Goal: Answer question/provide support: Share knowledge or assist other users

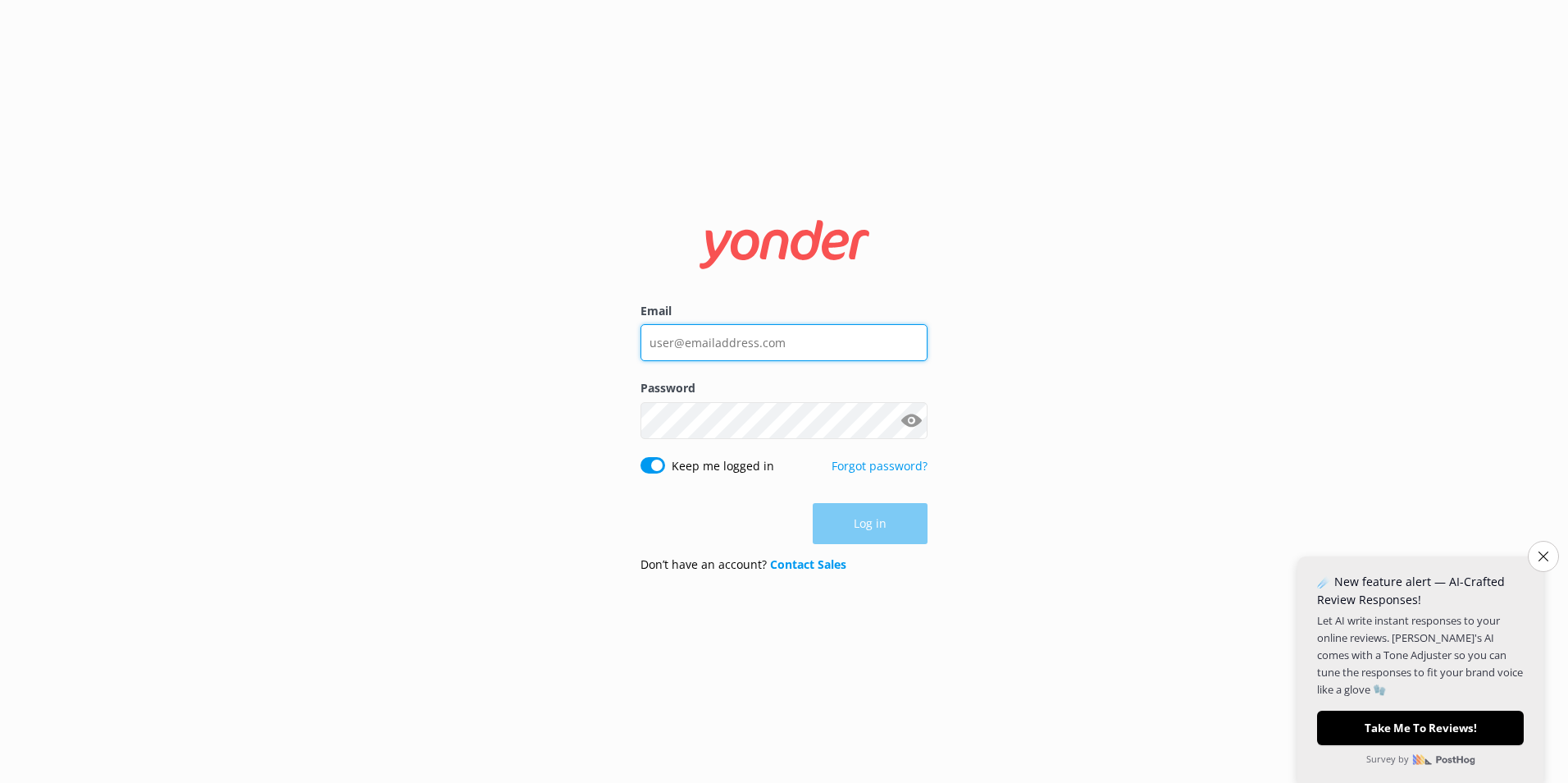
click at [849, 340] on input "Email" at bounding box center [784, 342] width 287 height 37
type input "[EMAIL_ADDRESS][DOMAIN_NAME]"
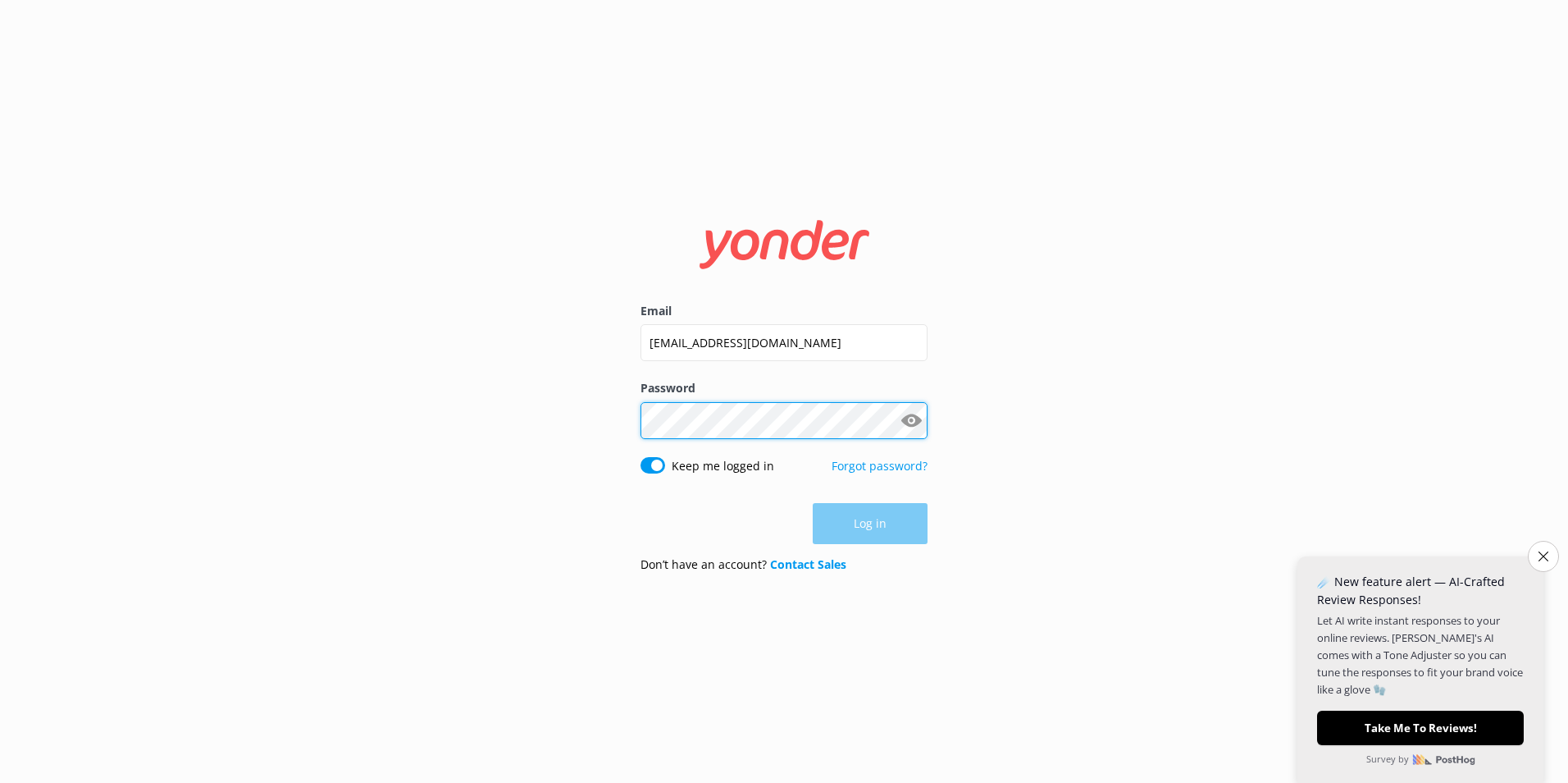
click at [800, 438] on div "Password Show password" at bounding box center [784, 417] width 287 height 77
click button "Log in" at bounding box center [870, 524] width 115 height 41
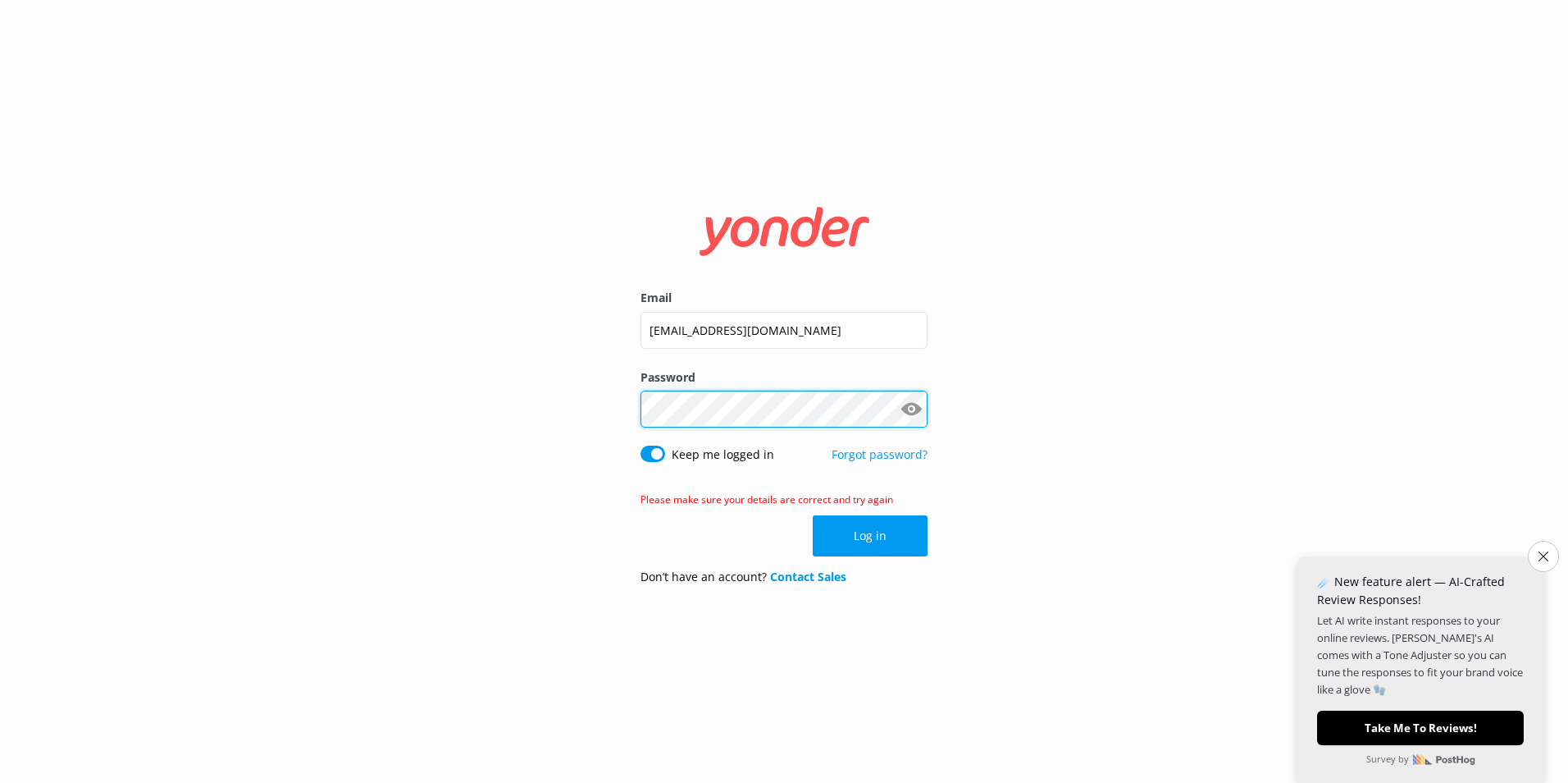
click at [454, 416] on div "Email [EMAIL_ADDRESS][DOMAIN_NAME] Password Show password Keep me logged in For…" at bounding box center [784, 391] width 1568 height 783
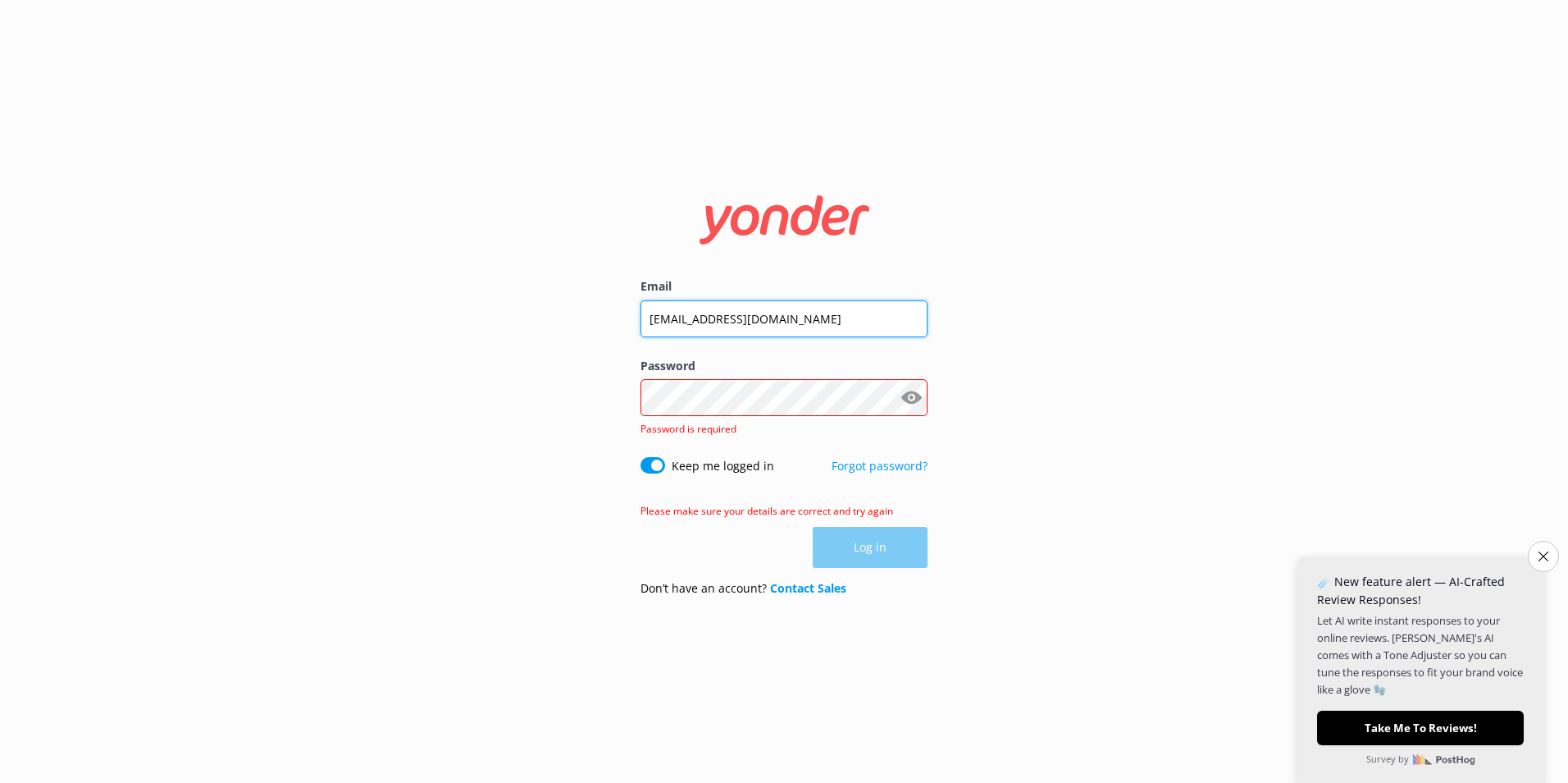
click at [757, 320] on input "[EMAIL_ADDRESS][DOMAIN_NAME]" at bounding box center [784, 318] width 287 height 37
type input "[EMAIL_ADDRESS][DOMAIN_NAME]"
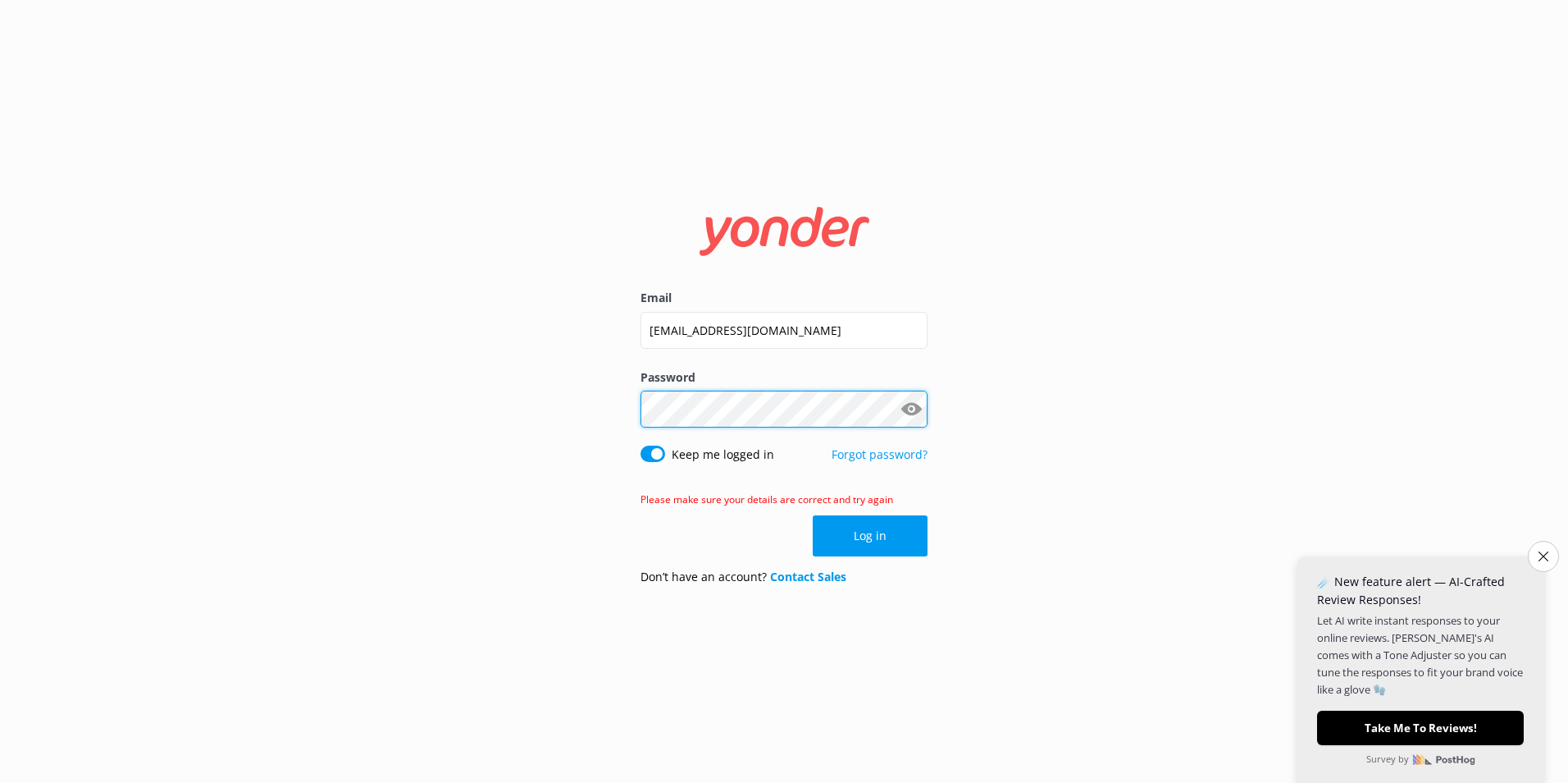
click button "Log in" at bounding box center [870, 536] width 115 height 41
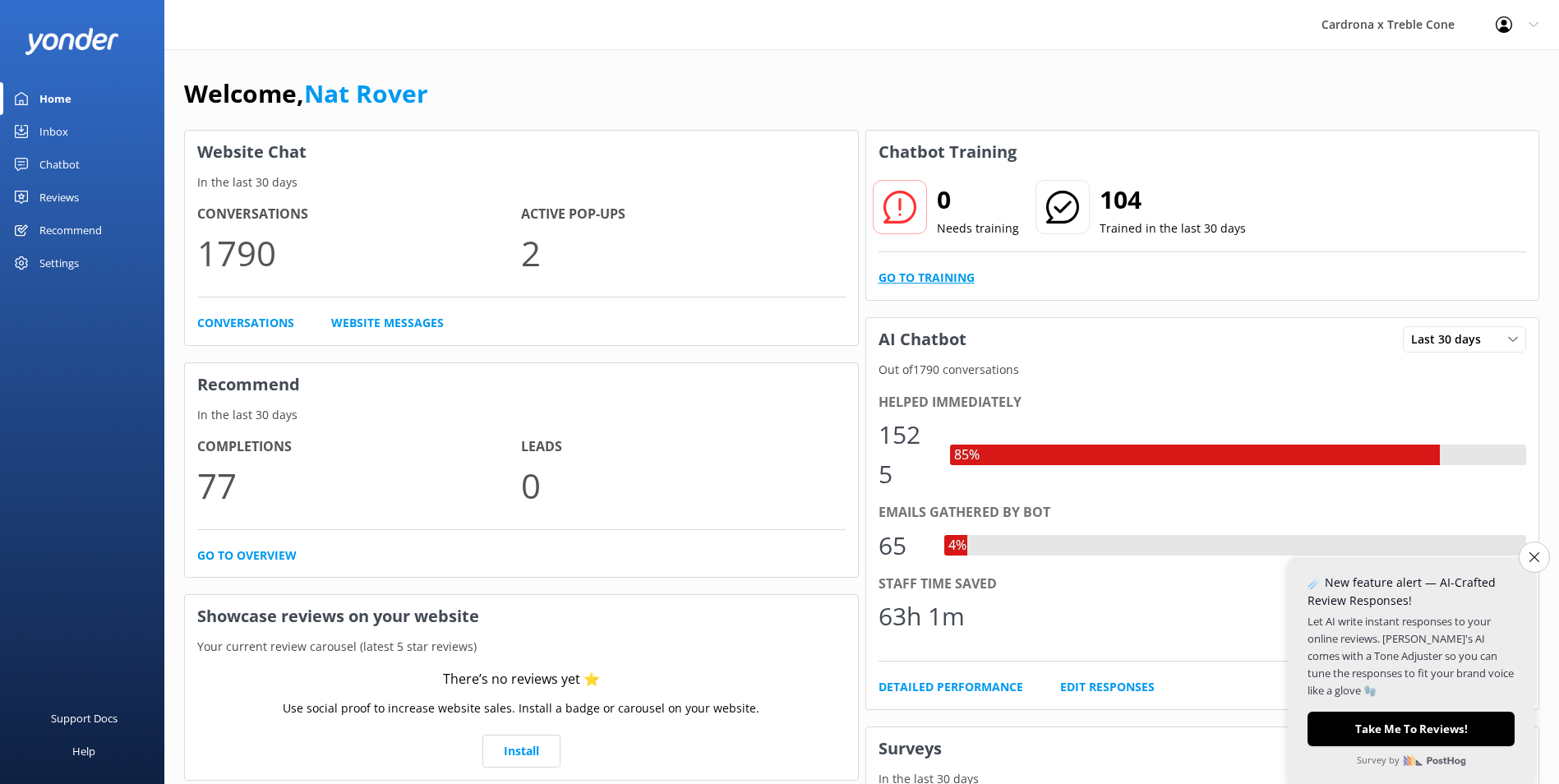
click at [937, 277] on link "Go to Training" at bounding box center [927, 278] width 97 height 18
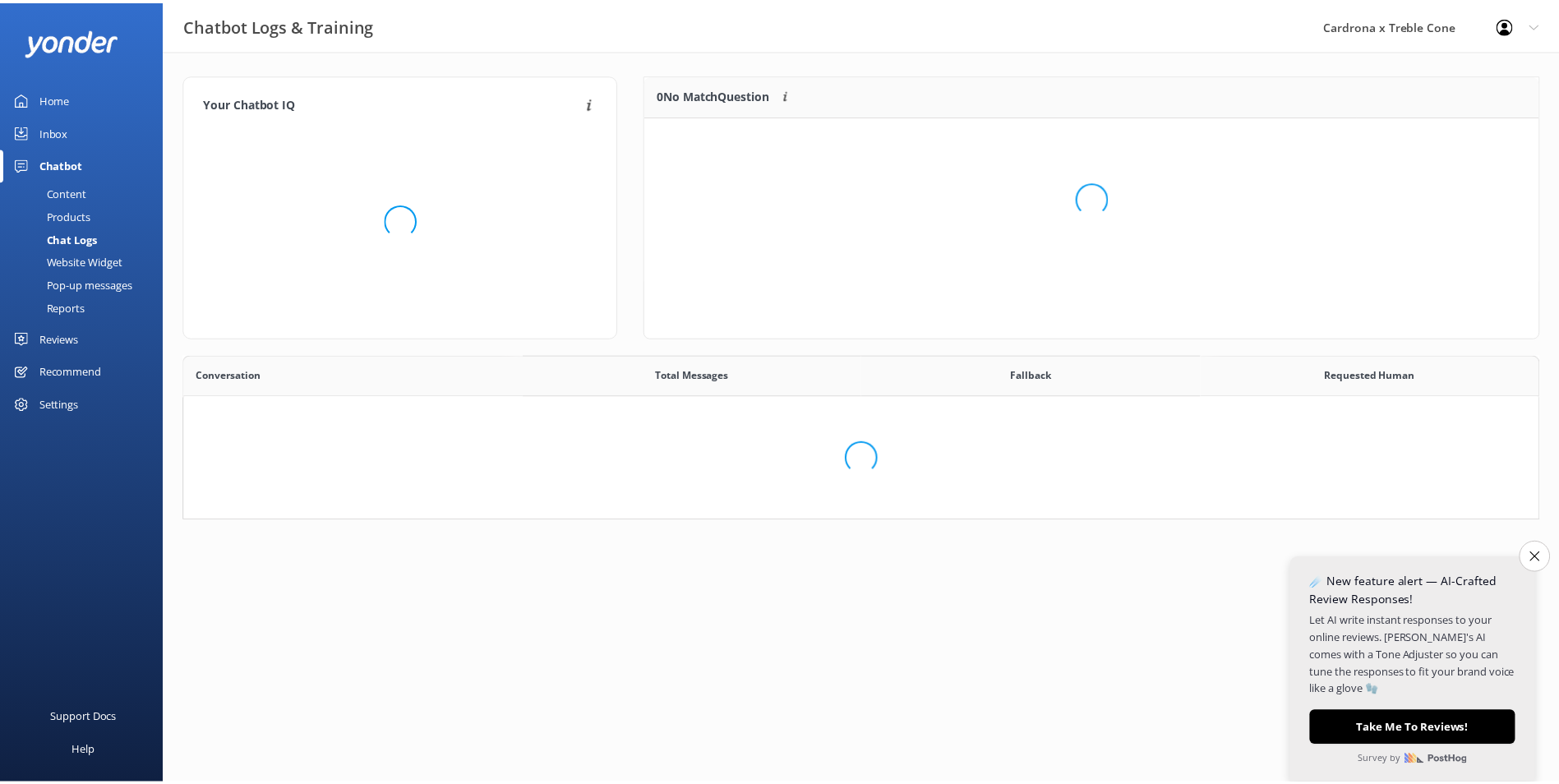
scroll to position [564, 1341]
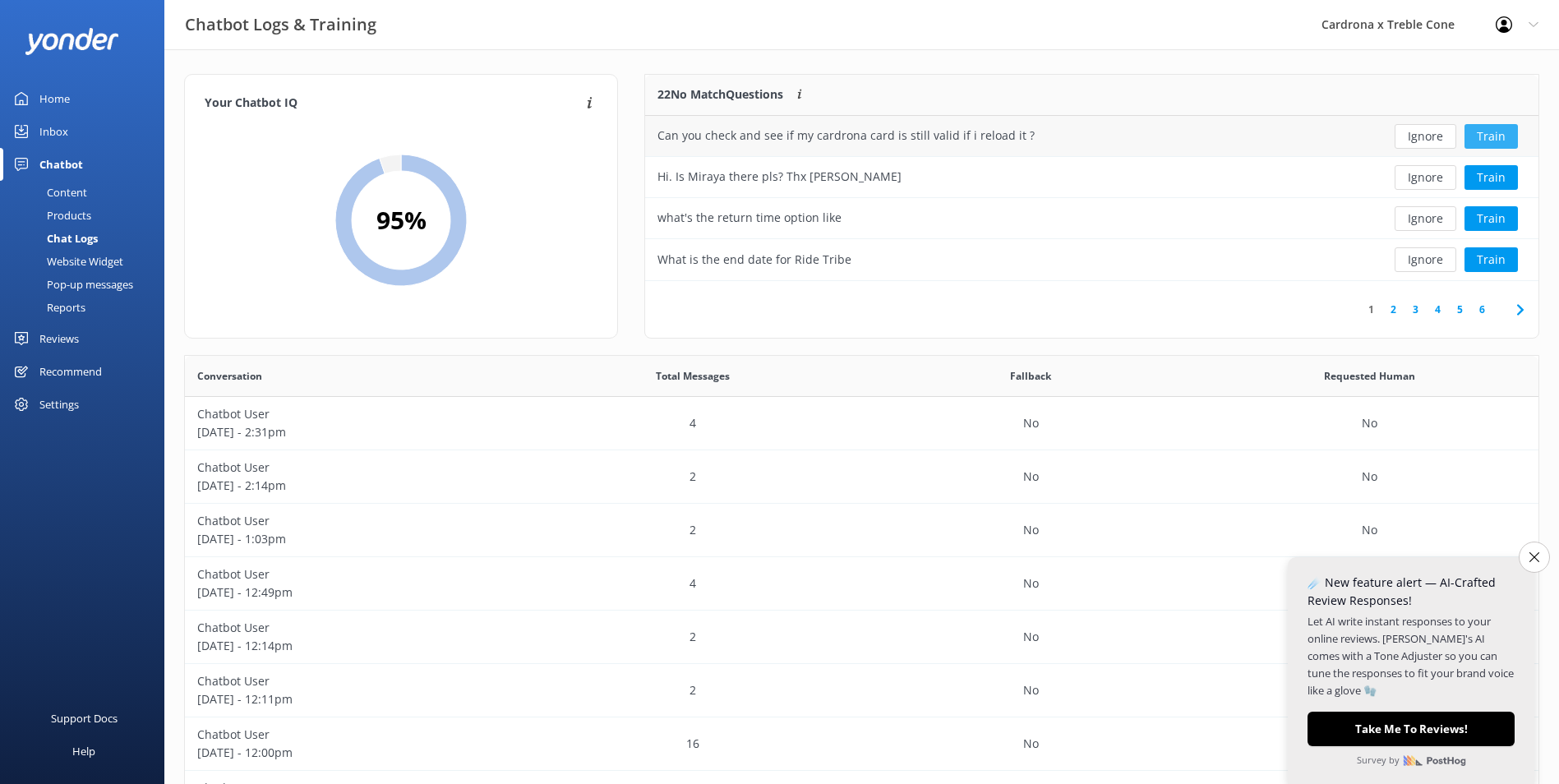
click at [1496, 134] on button "Train" at bounding box center [1491, 136] width 54 height 25
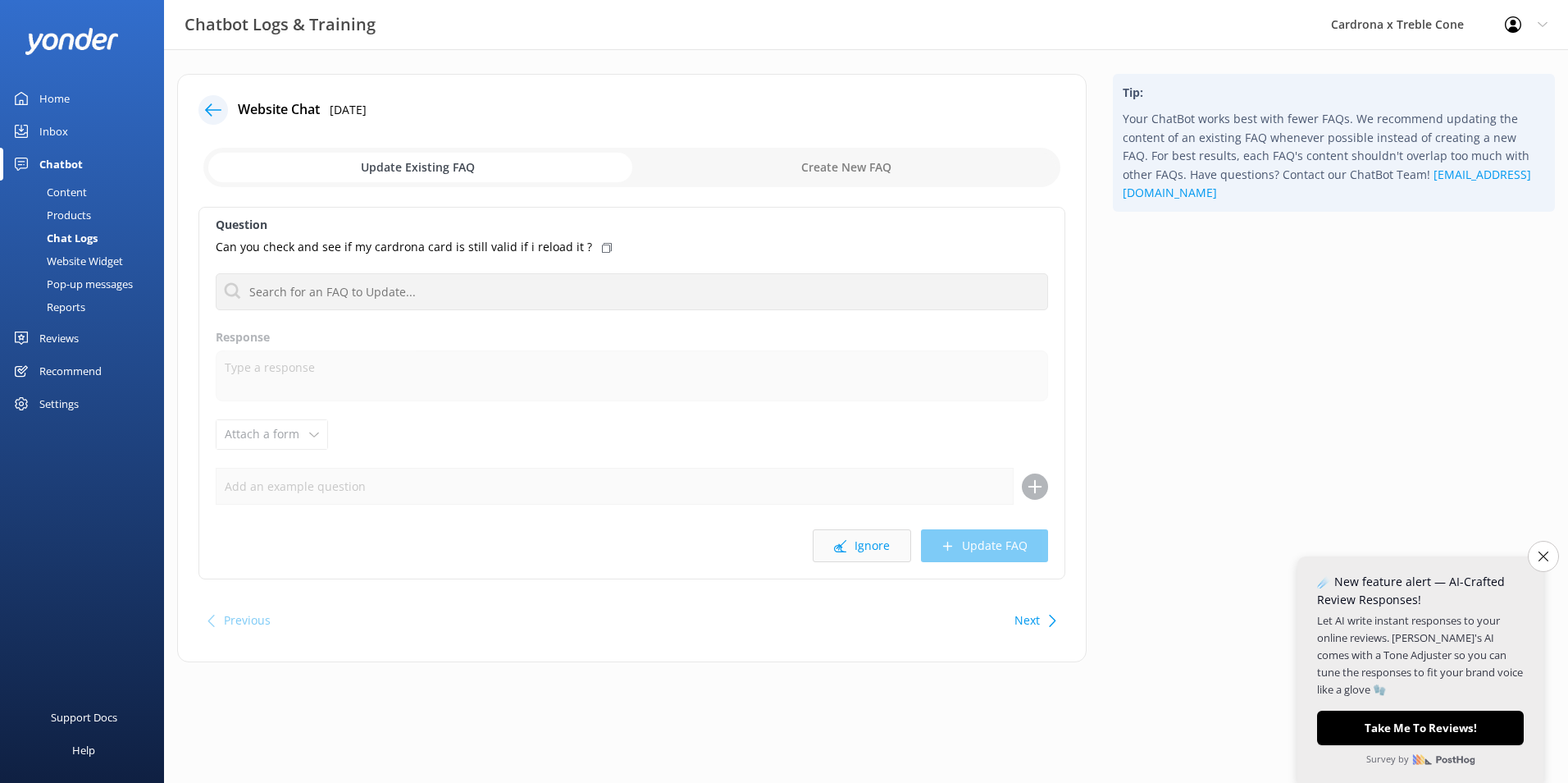
click at [893, 546] on button "Ignore" at bounding box center [862, 546] width 98 height 33
click at [859, 555] on button "Ignore" at bounding box center [862, 546] width 98 height 33
click at [893, 543] on button "Ignore" at bounding box center [862, 546] width 98 height 33
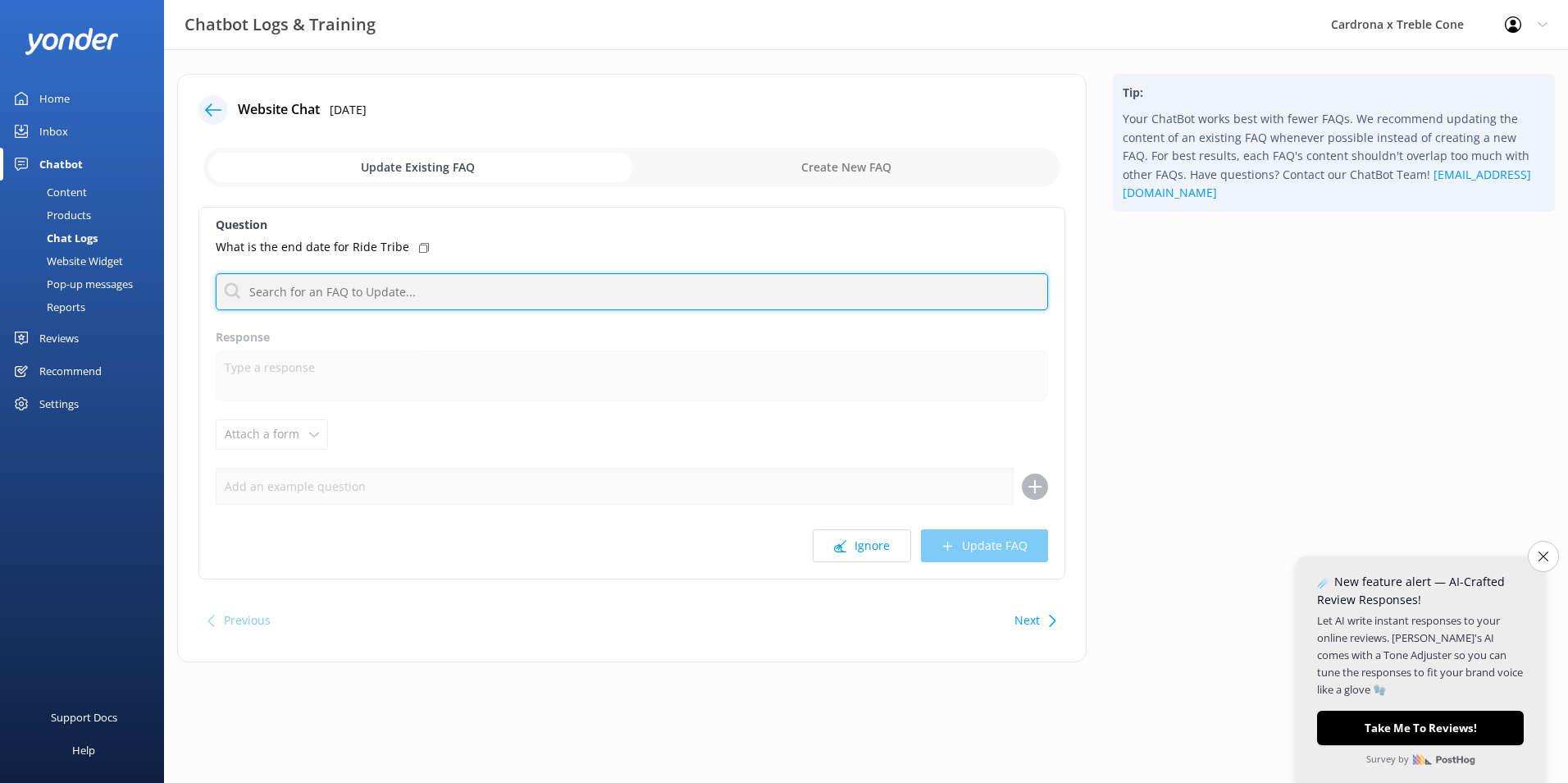
click at [438, 294] on input "text" at bounding box center [632, 292] width 833 height 37
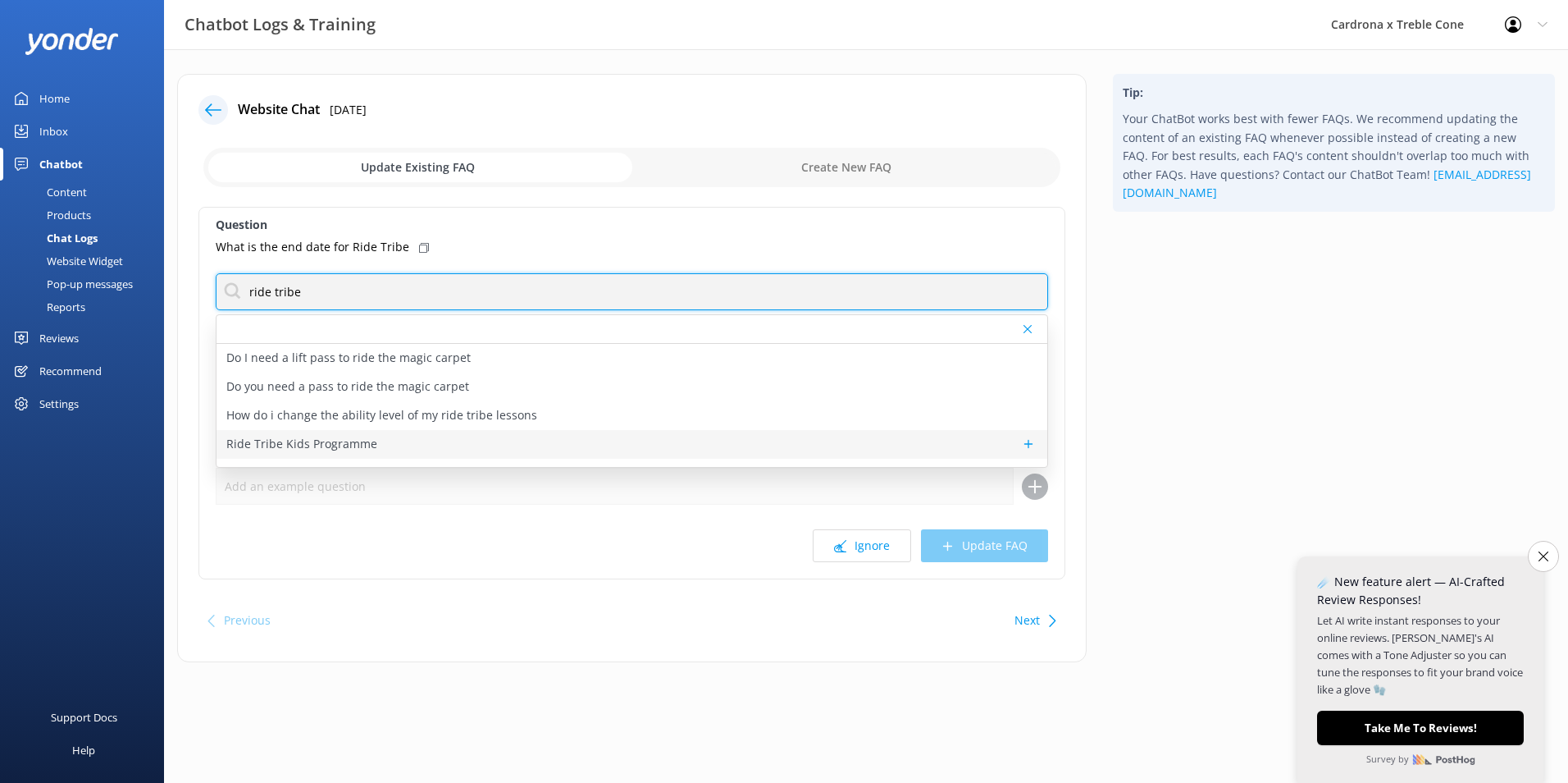
type input "ride tribe"
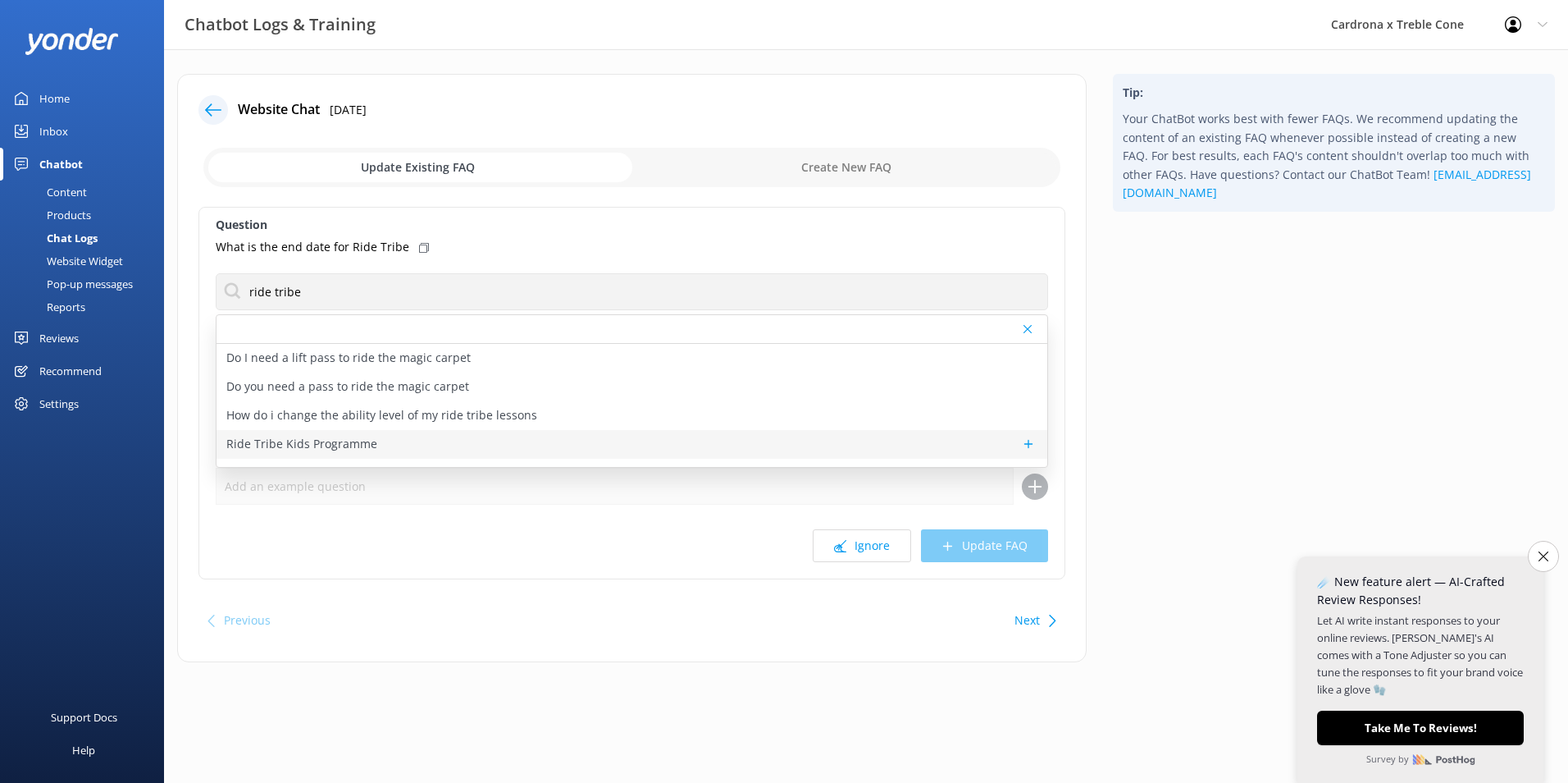
click at [459, 443] on div "Ride Tribe Kids Programme" at bounding box center [632, 445] width 831 height 29
type textarea "Lor ipsu DOL sita cons adi elit se d Eiusmo! Temp Incid Utlabore etd Magn Aliqu…"
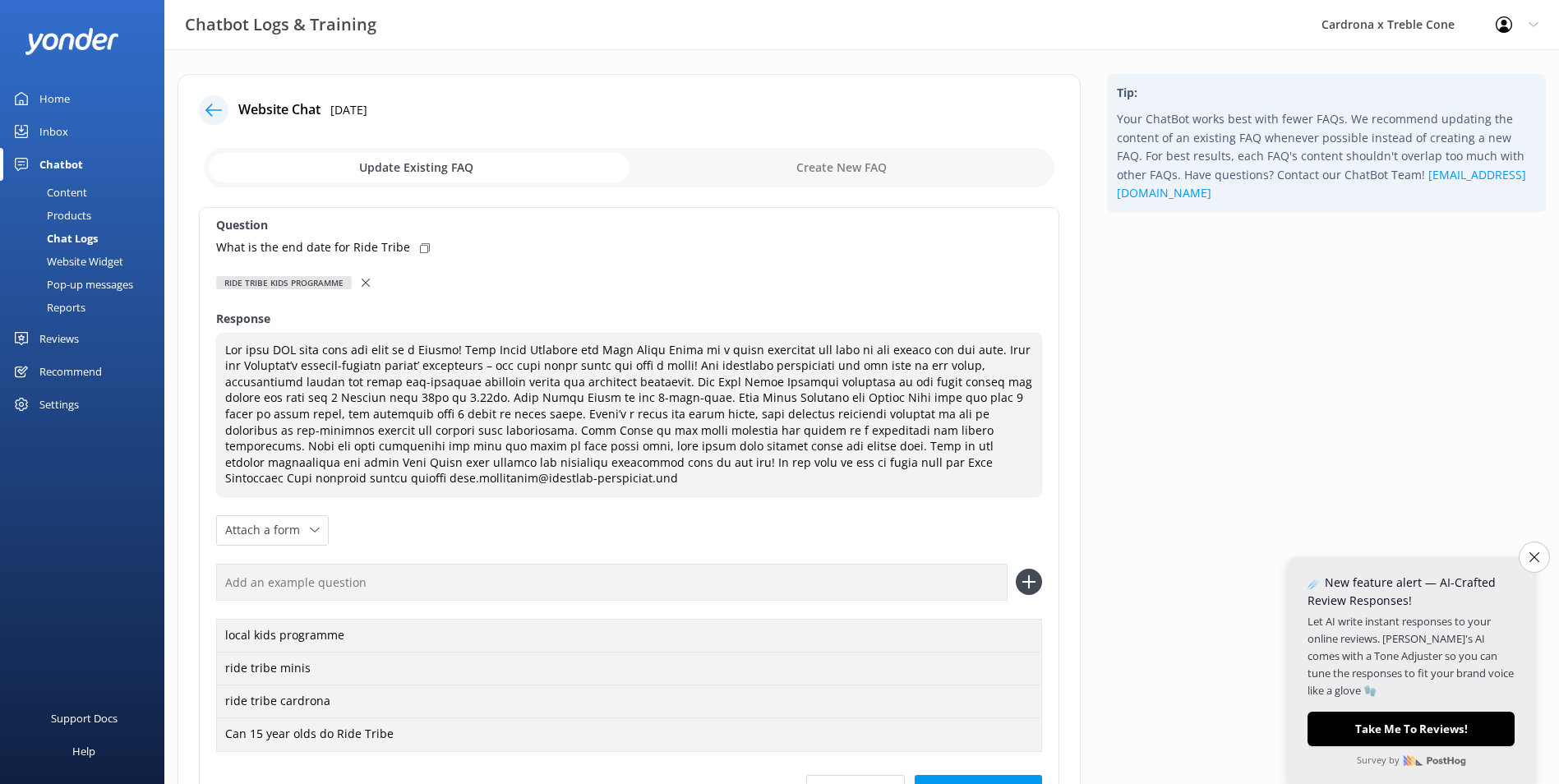
click at [365, 285] on icon at bounding box center [365, 282] width 8 height 8
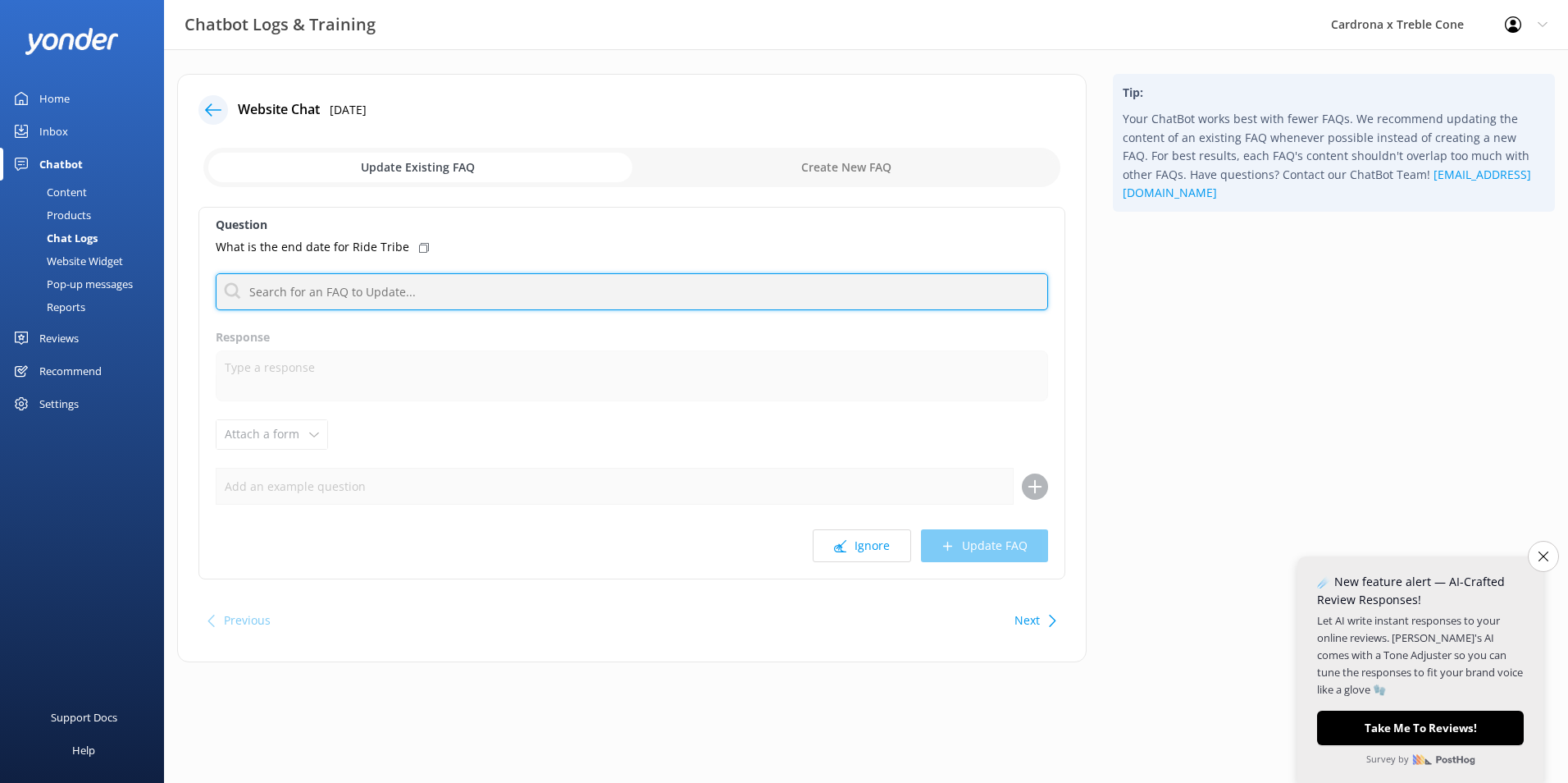
click at [370, 309] on input "text" at bounding box center [632, 292] width 833 height 37
type input "ride tribe"
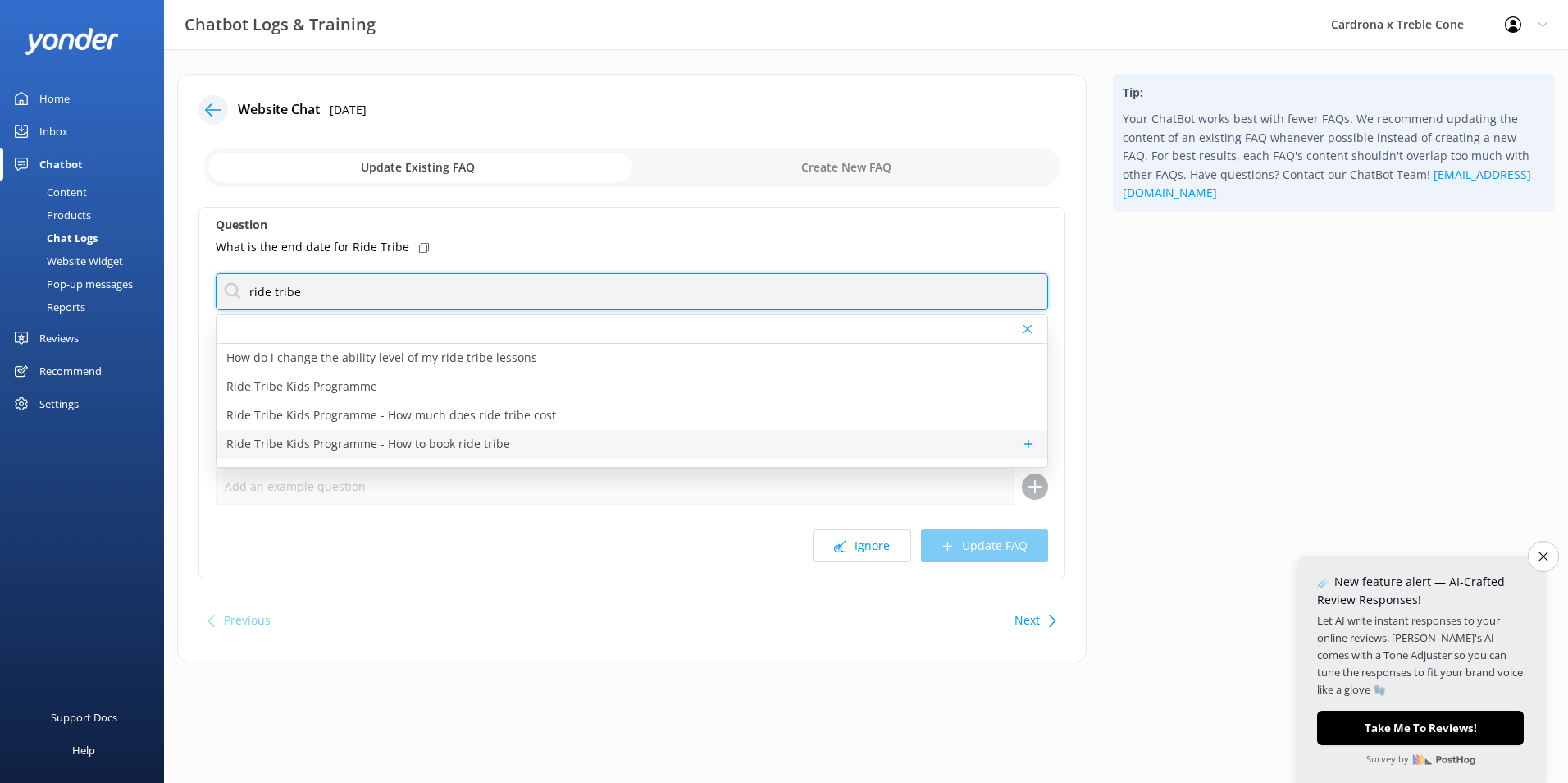
scroll to position [21, 0]
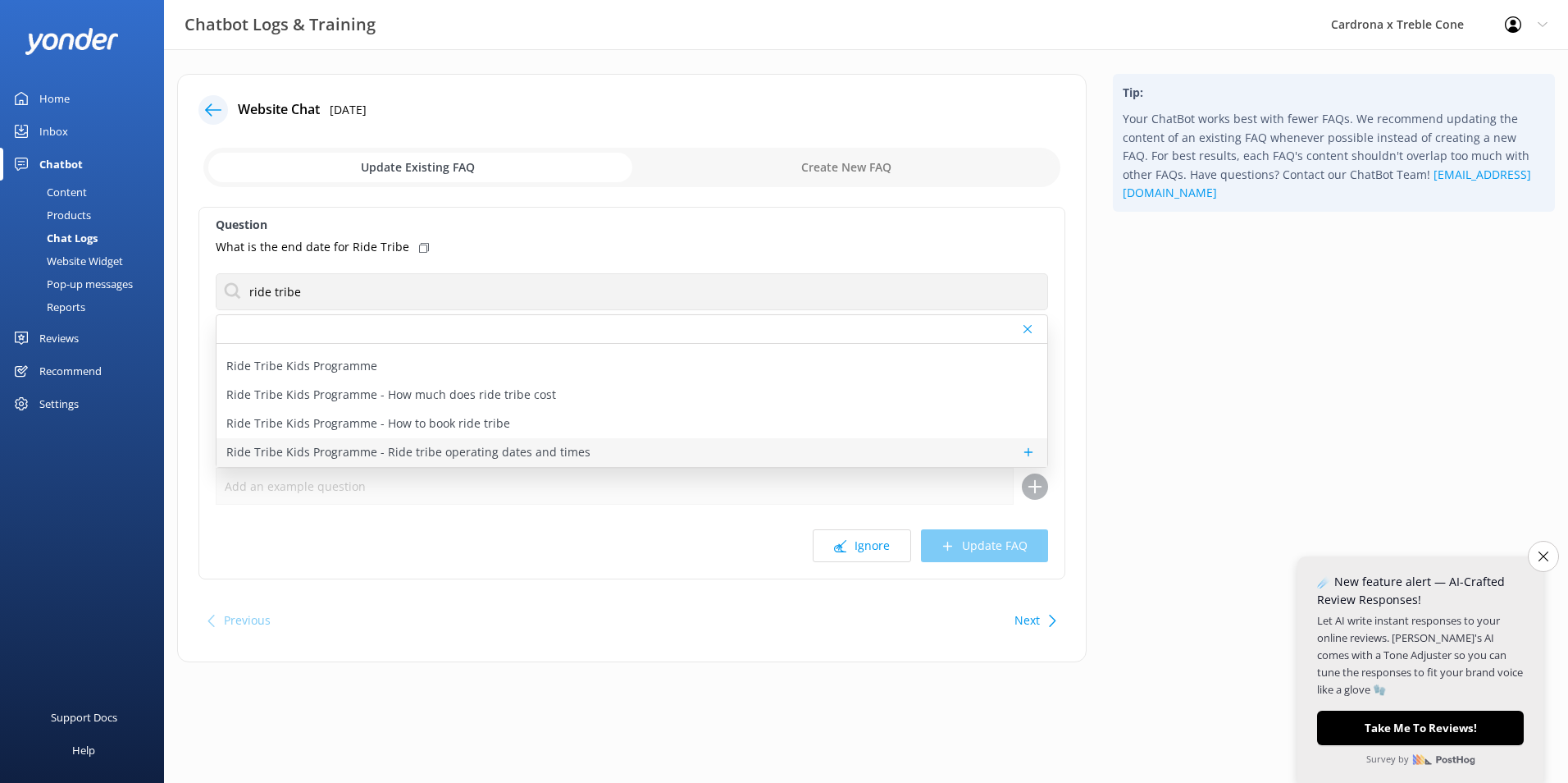
click at [434, 444] on p "Ride Tribe Kids Programme - Ride tribe operating dates and times" at bounding box center [408, 452] width 365 height 18
type textarea "Our Ride Tribe Cardrona programme is for local skiers and riders and runs for 6…"
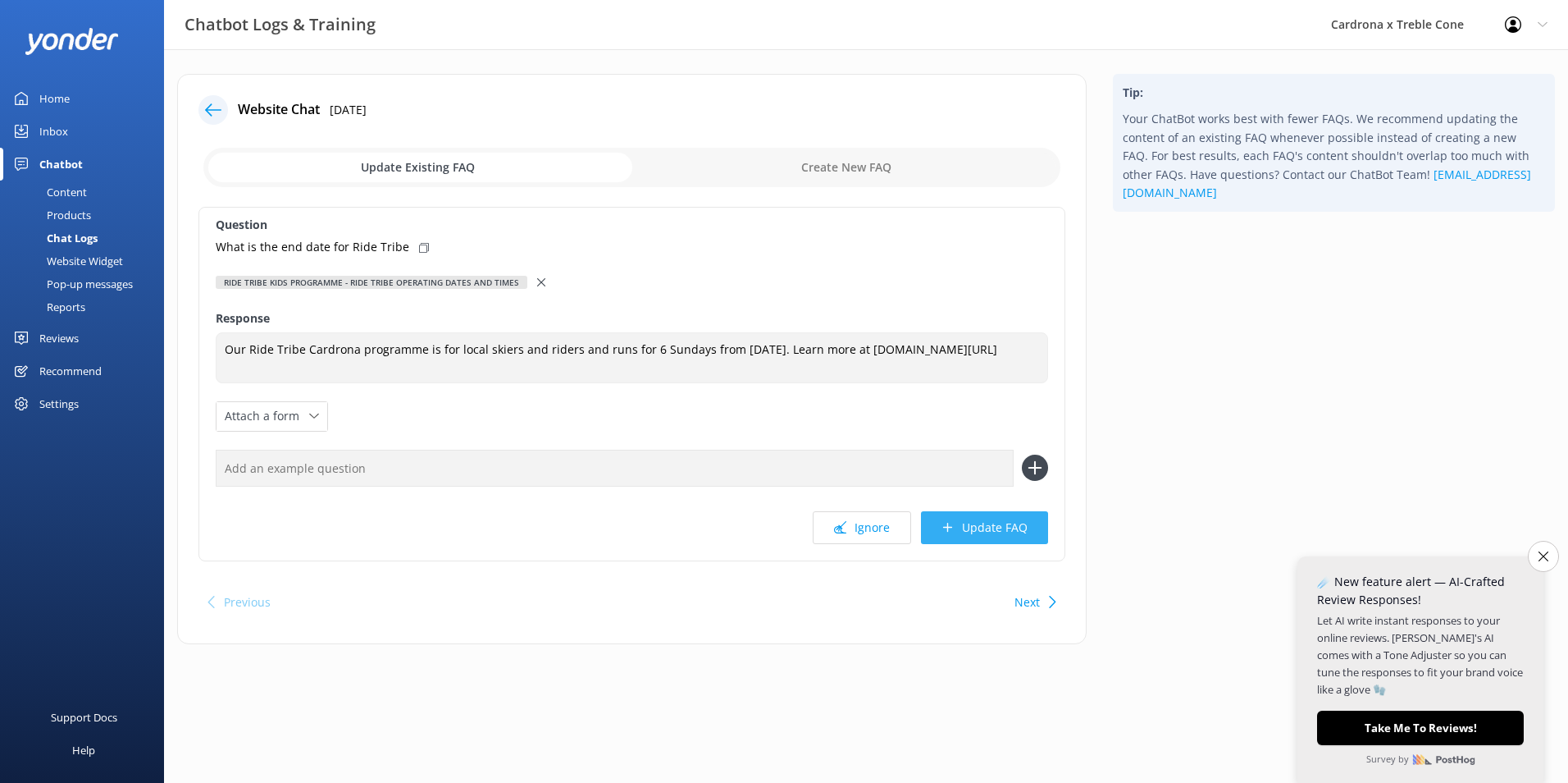
click at [956, 529] on button "Update FAQ" at bounding box center [984, 527] width 127 height 33
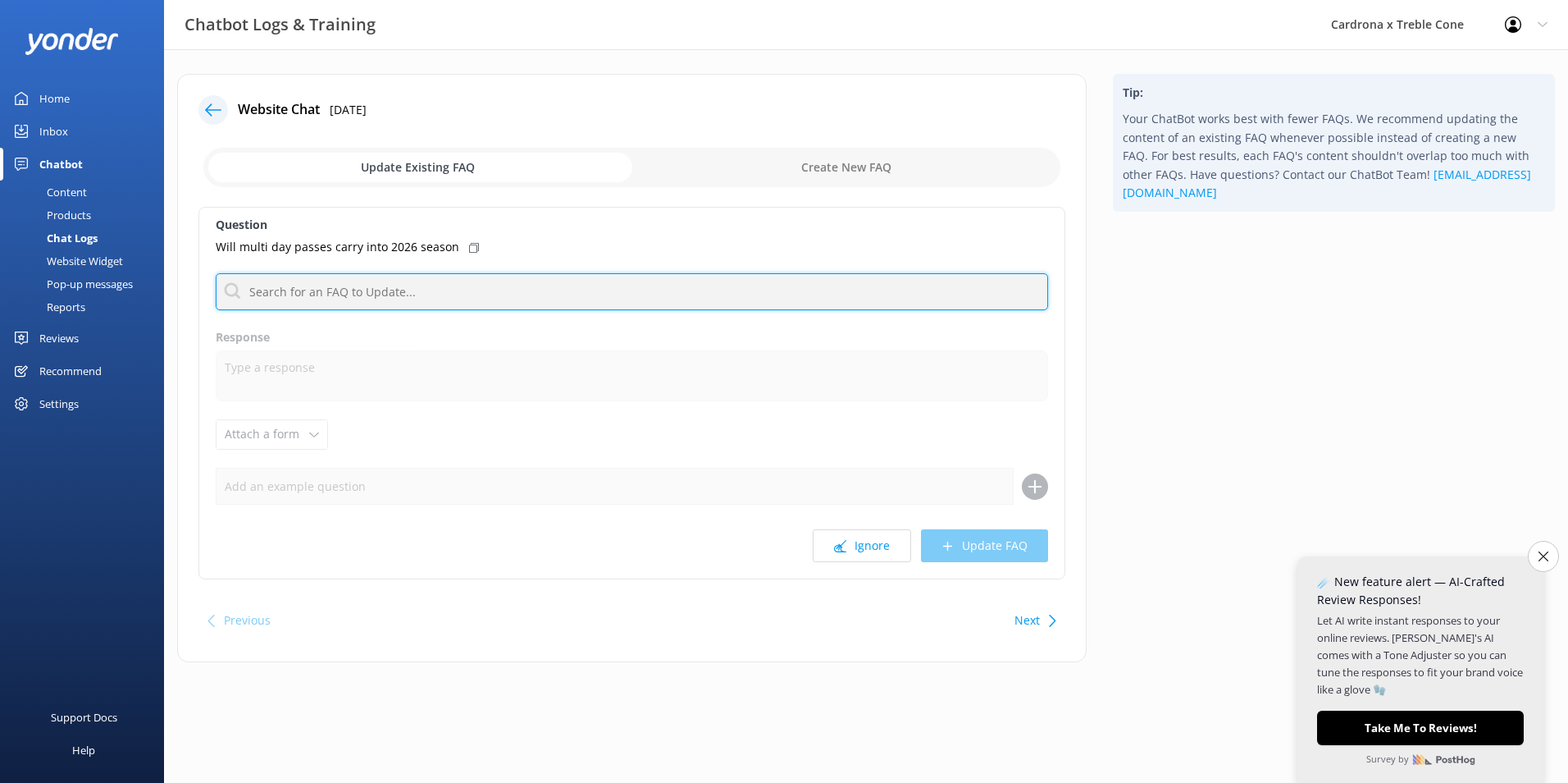
click at [408, 293] on input "text" at bounding box center [632, 292] width 833 height 37
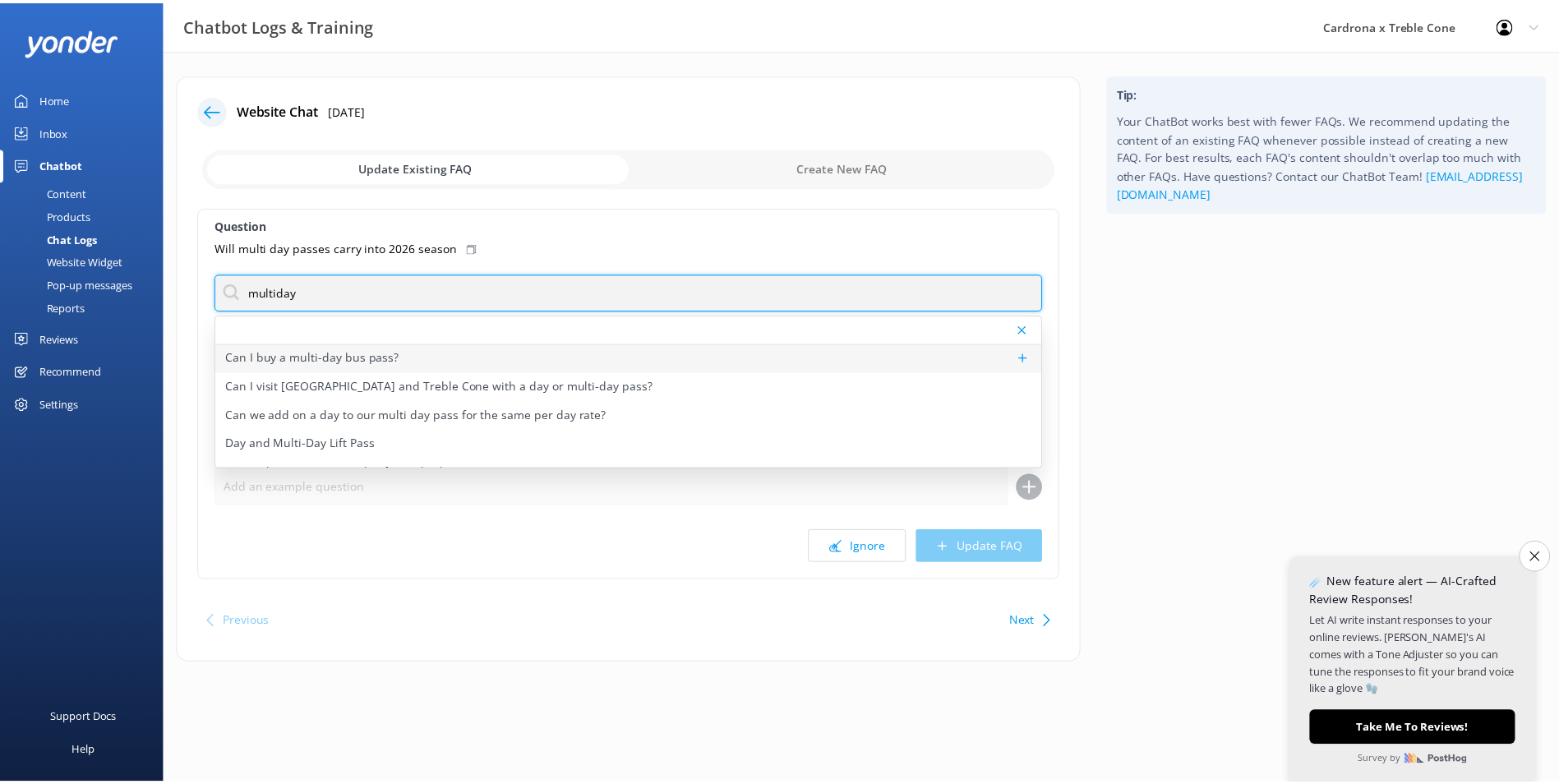
scroll to position [82, 0]
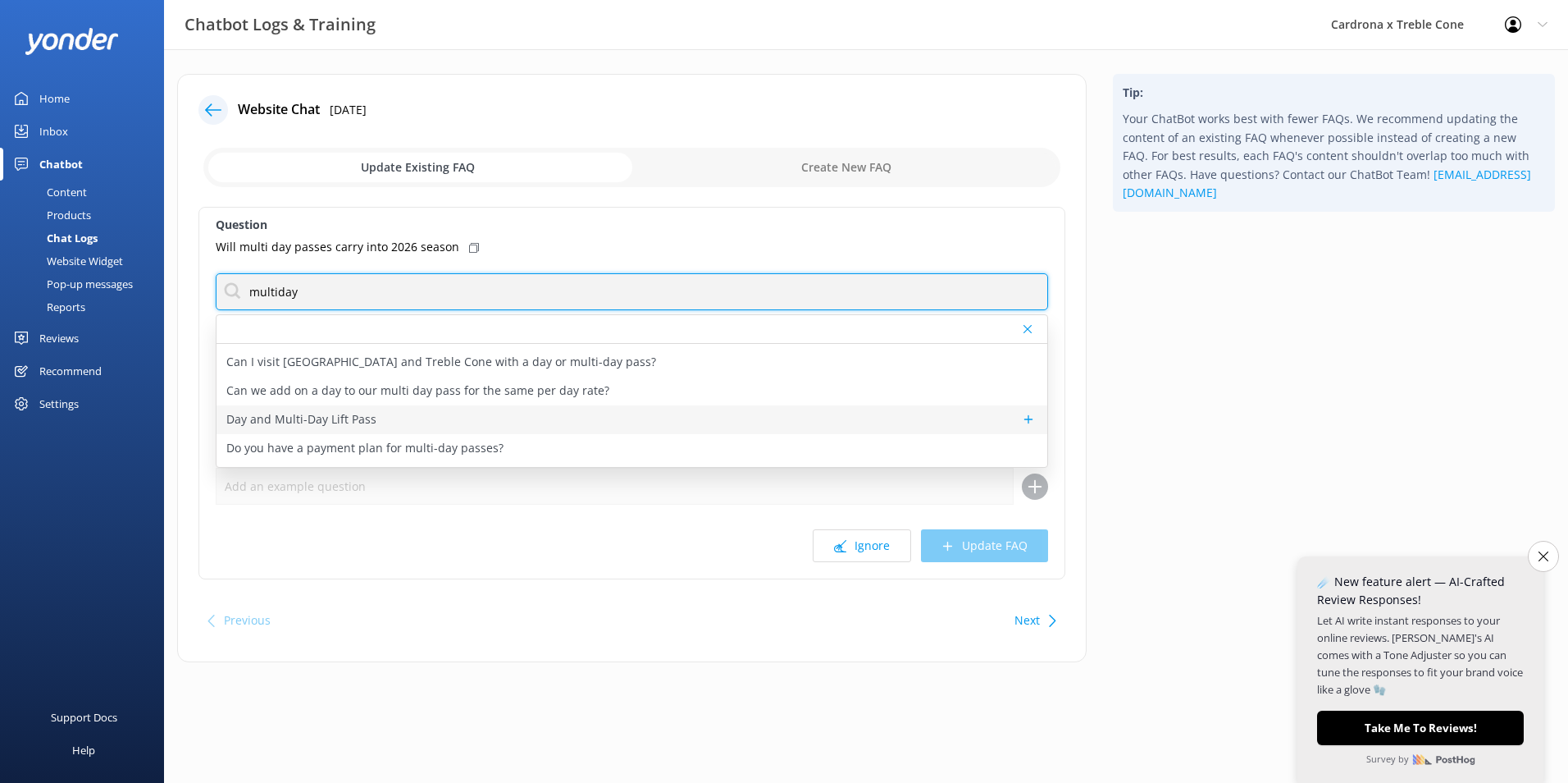
type input "multiday"
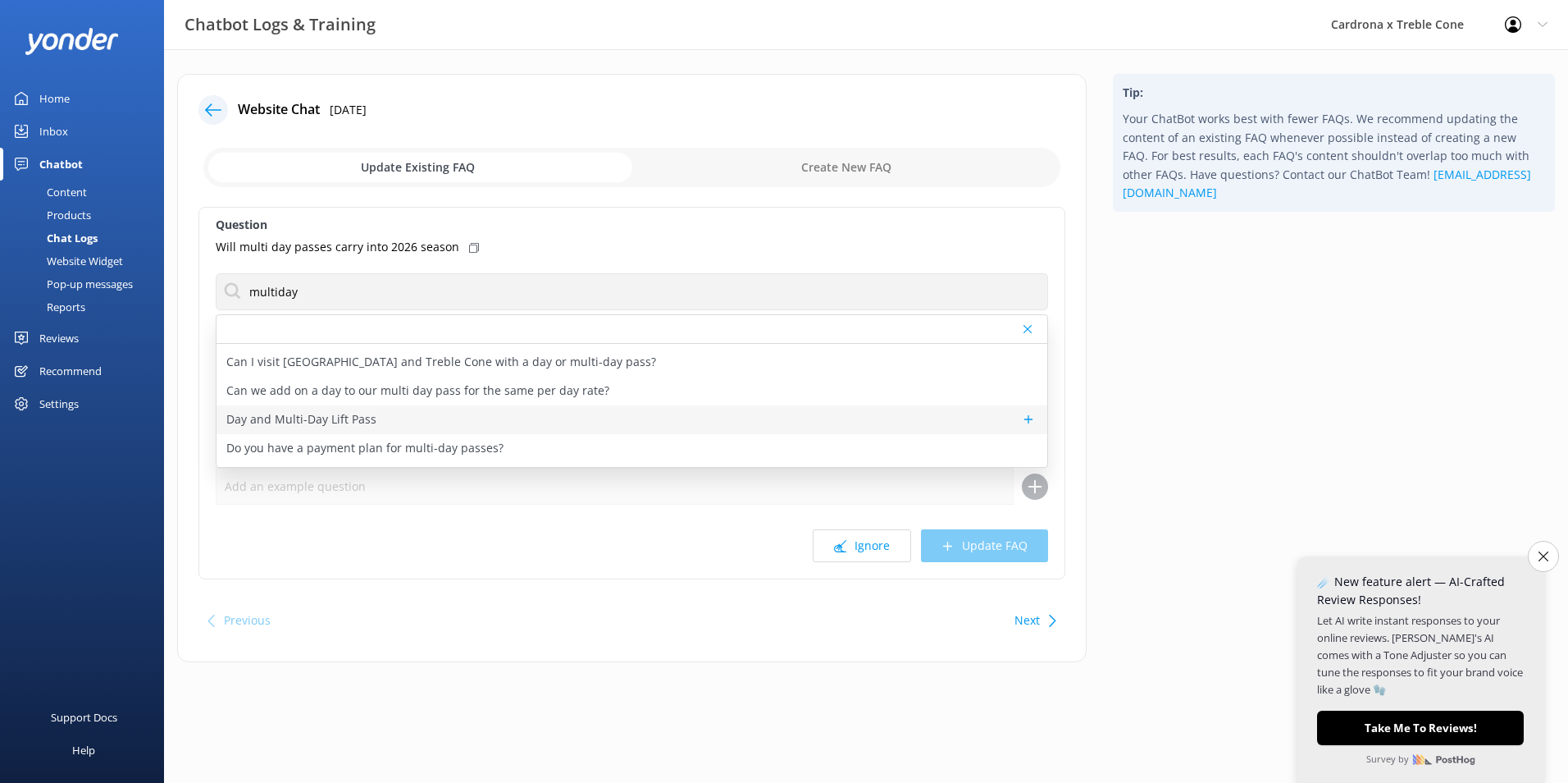
click at [310, 421] on p "Day and Multi-Day Lift Pass" at bounding box center [301, 419] width 150 height 18
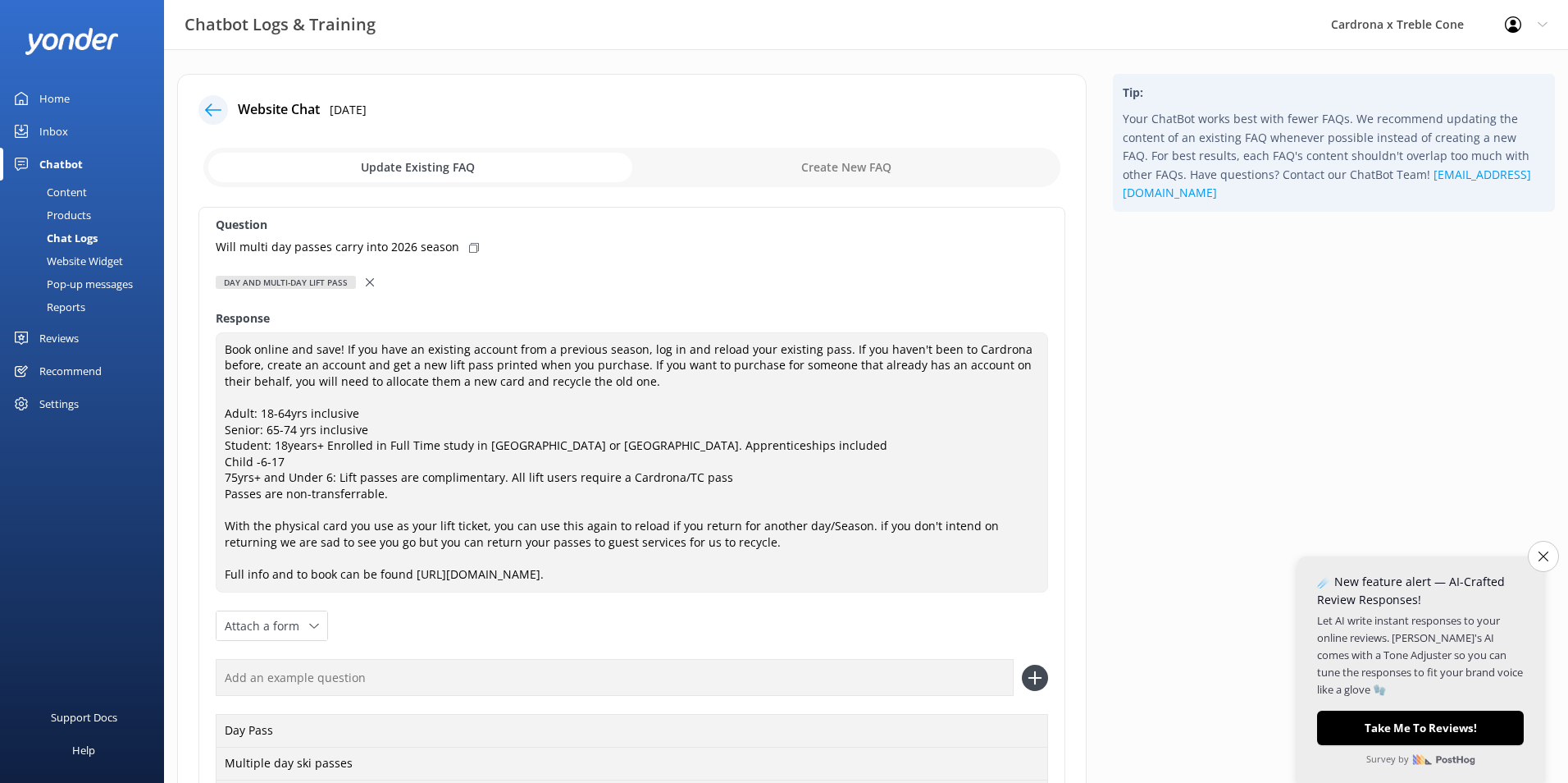
type textarea "Book online and save! If you have an existing account from a previous season, l…"
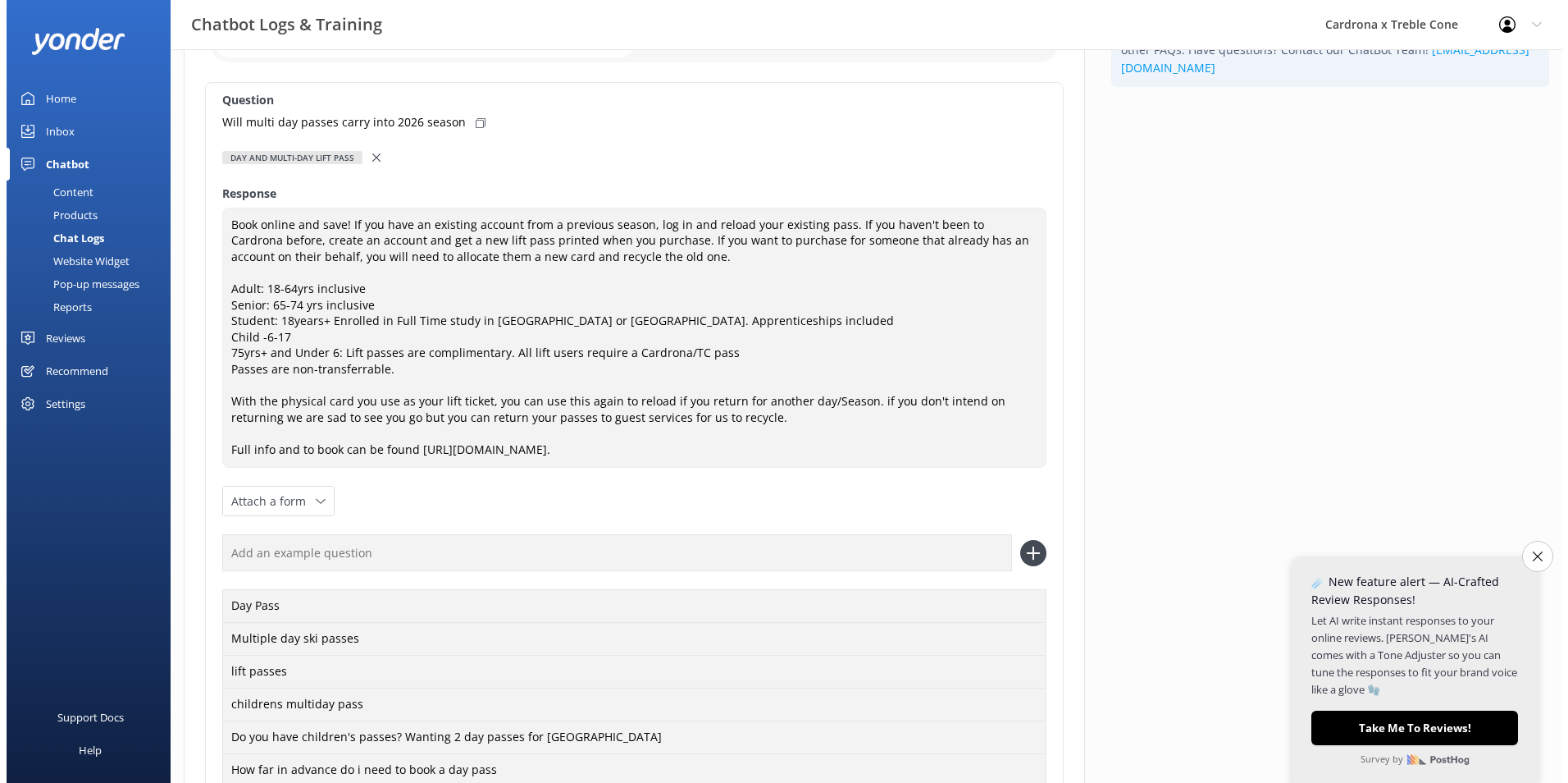
scroll to position [0, 0]
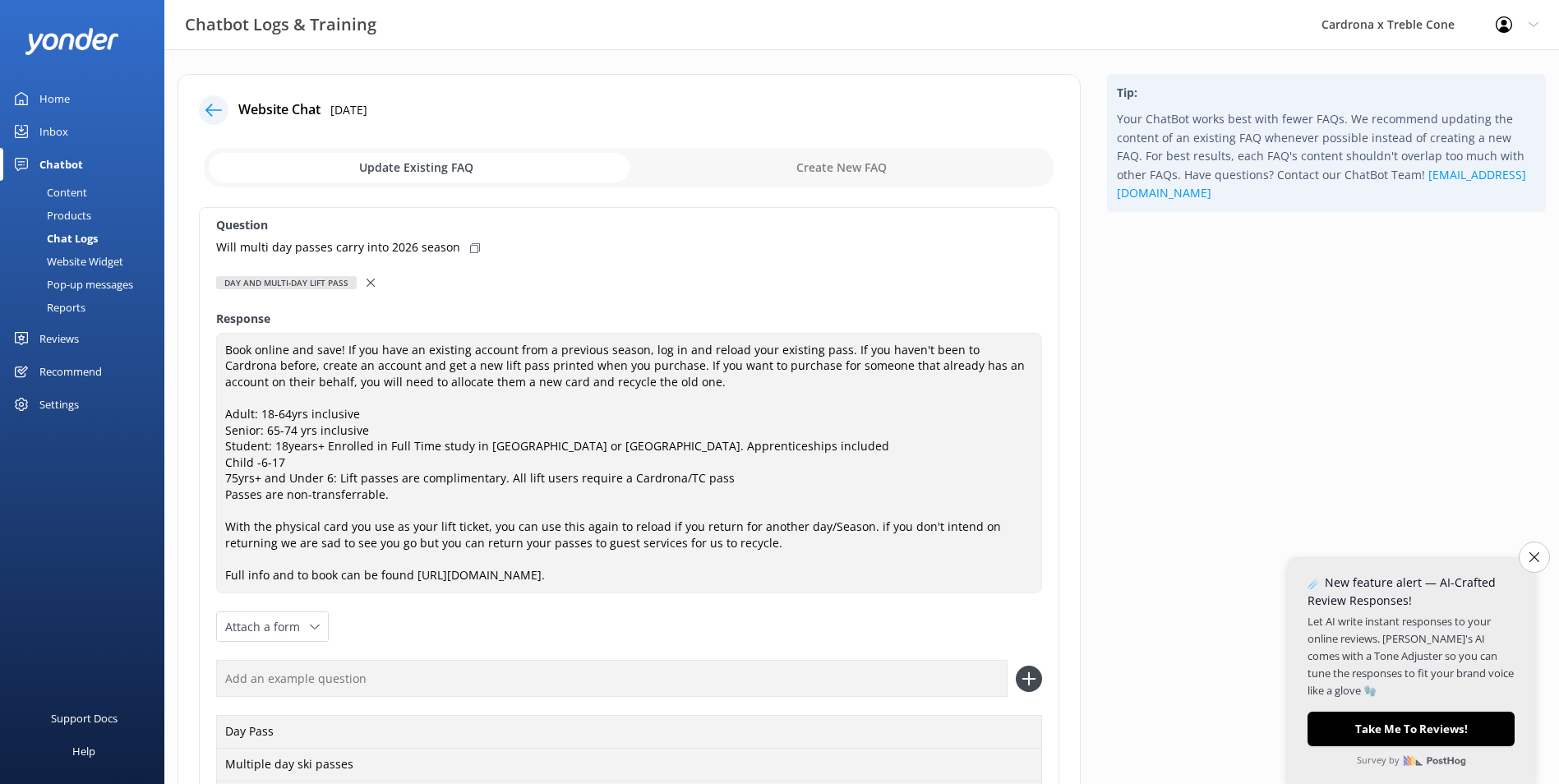
click at [366, 285] on icon at bounding box center [370, 282] width 8 height 8
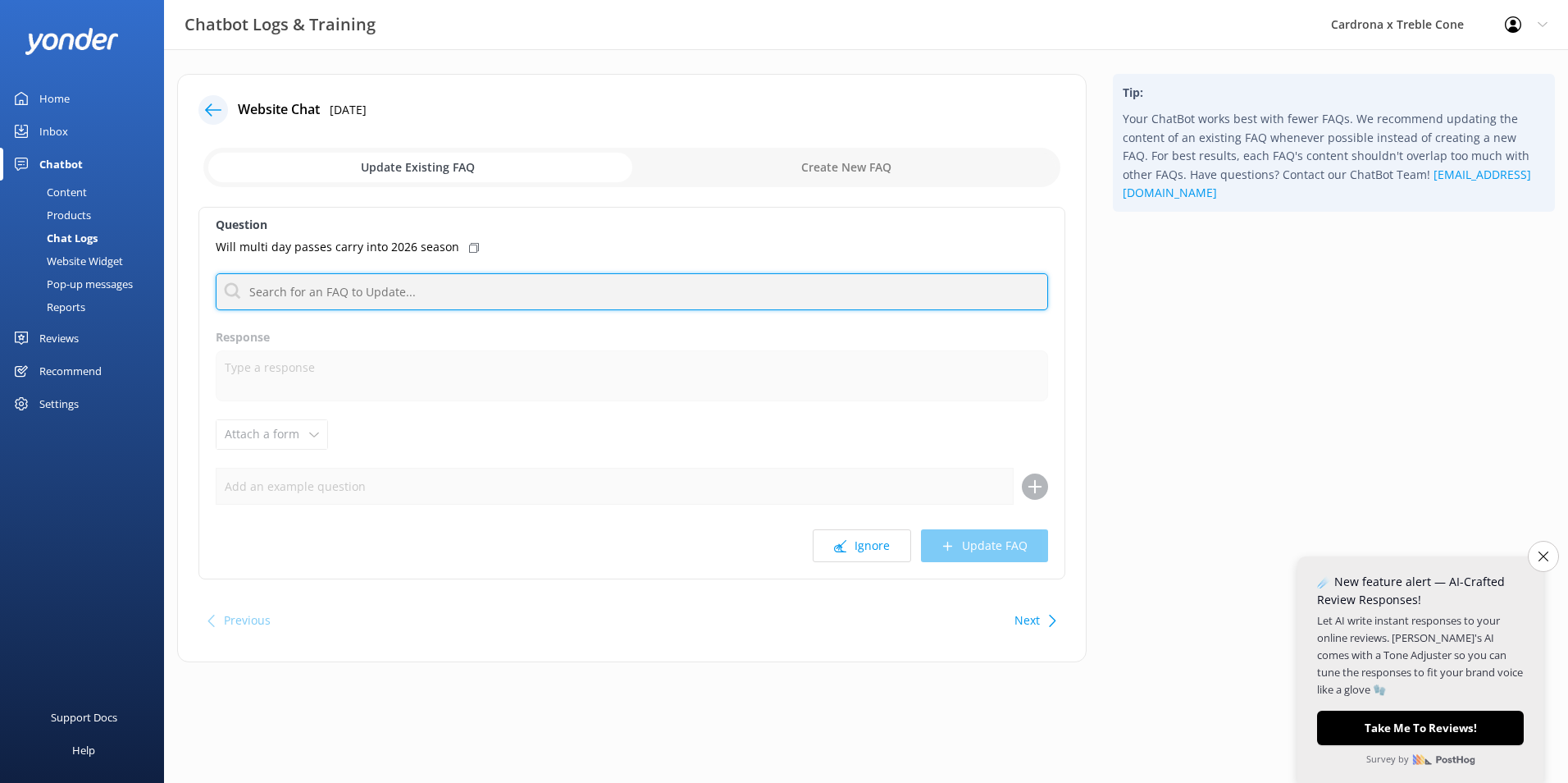
click at [379, 296] on input "text" at bounding box center [632, 292] width 833 height 37
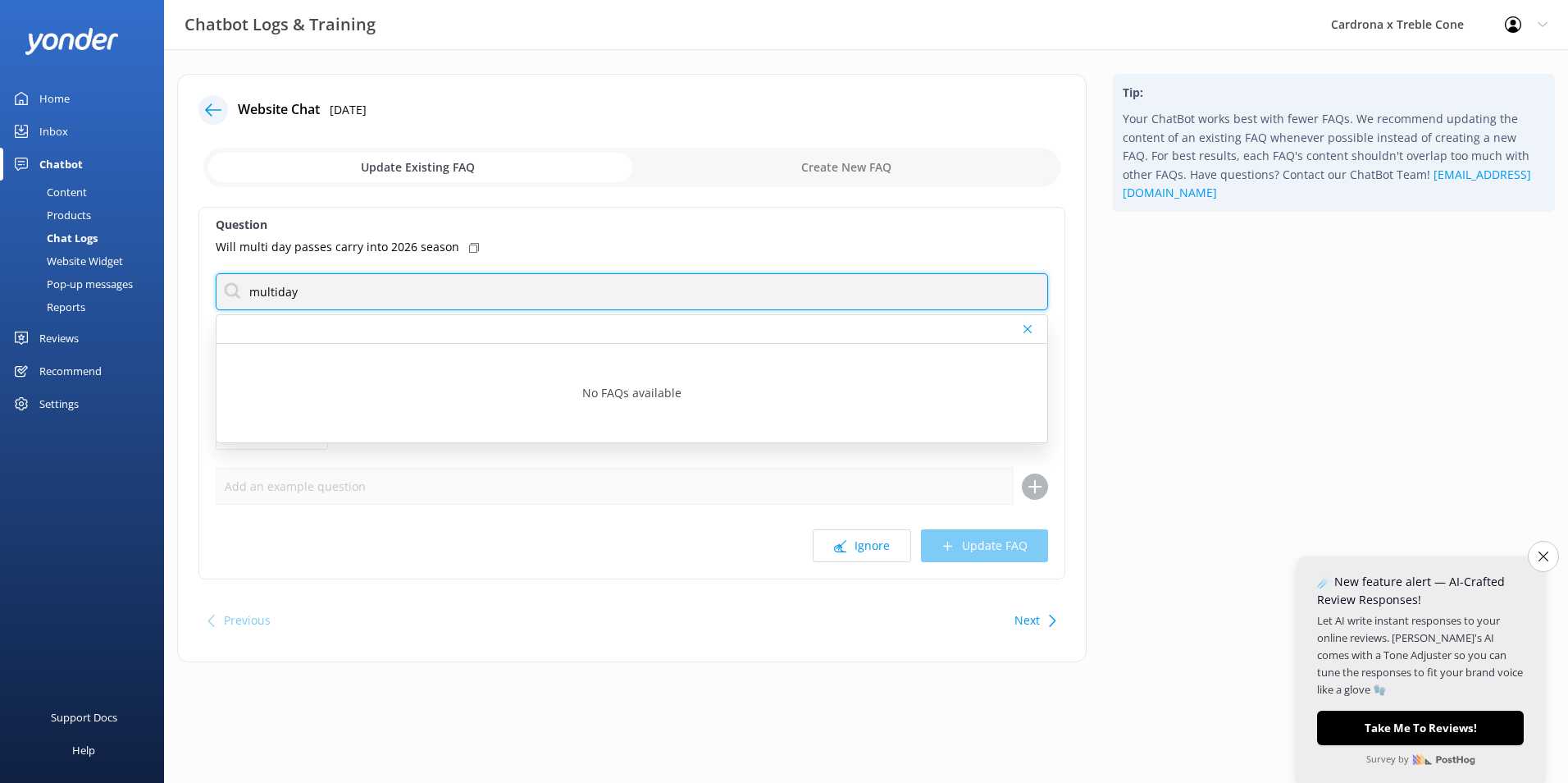
click at [318, 297] on input "multiday" at bounding box center [632, 292] width 833 height 37
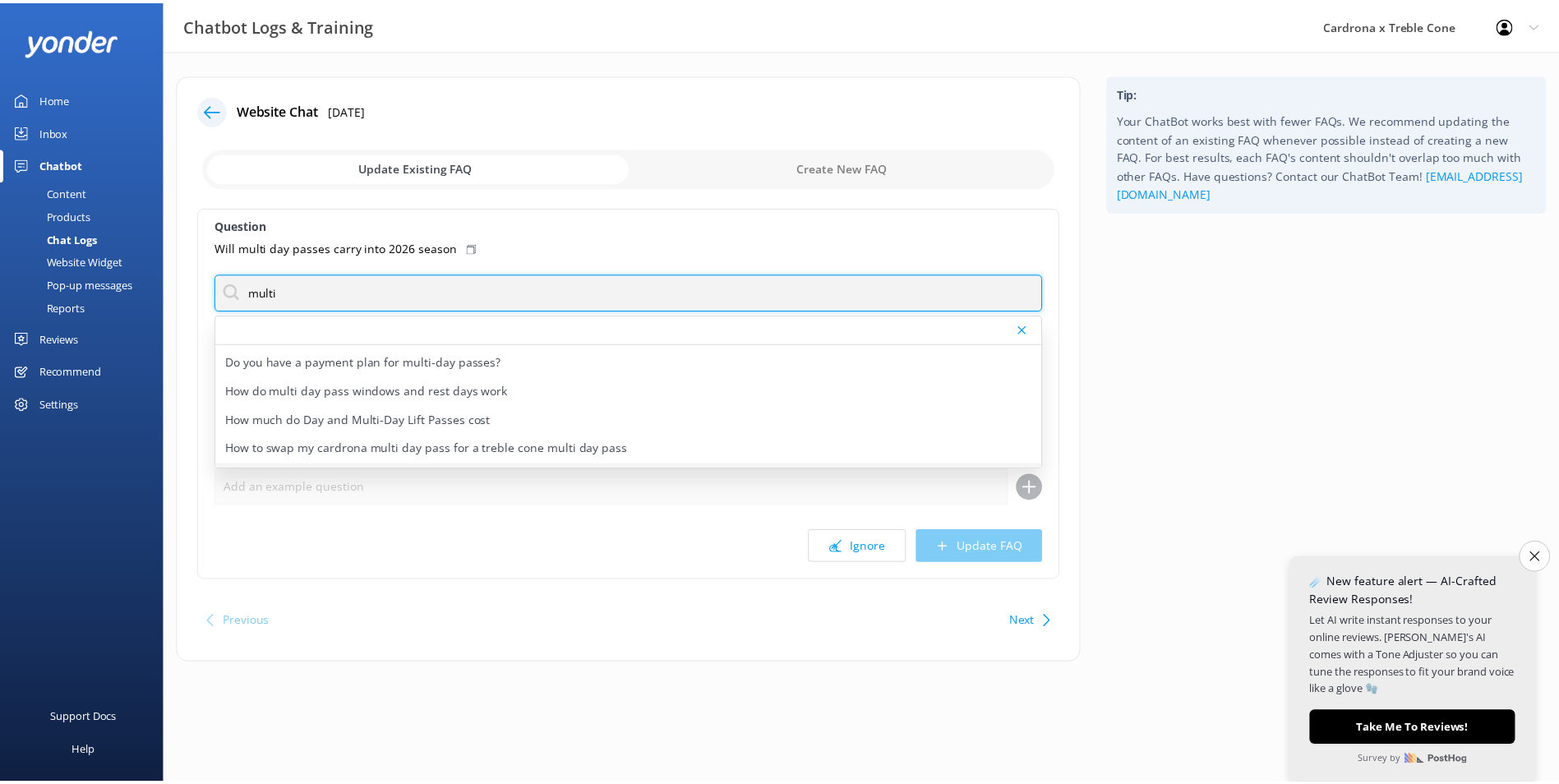
scroll to position [139, 0]
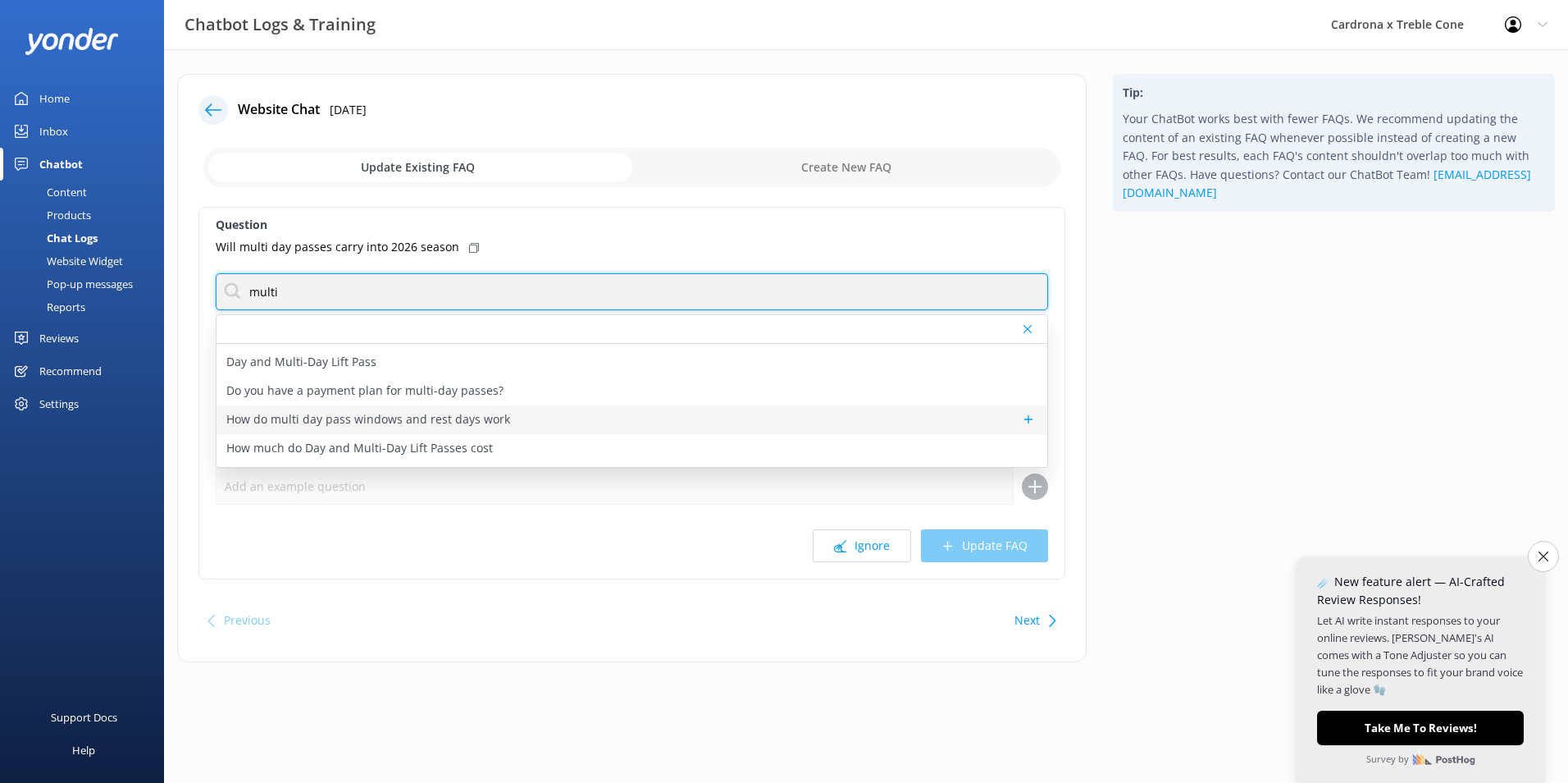
type input "multi"
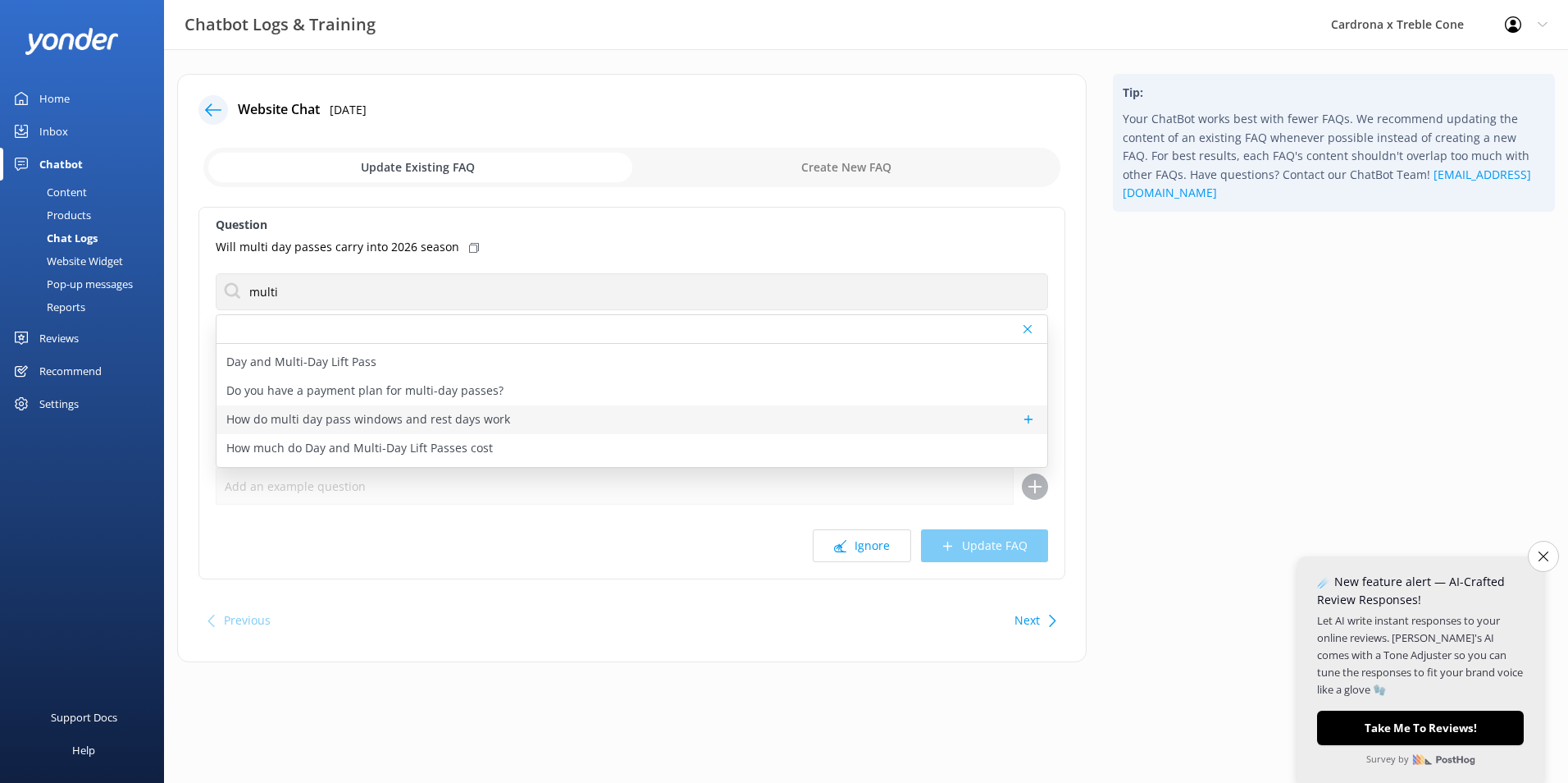
click at [354, 425] on p "How do multi day pass windows and rest days work" at bounding box center [368, 419] width 284 height 18
type textarea "This year, there are no blackout dates for Multi-day Passes - you can ski or ri…"
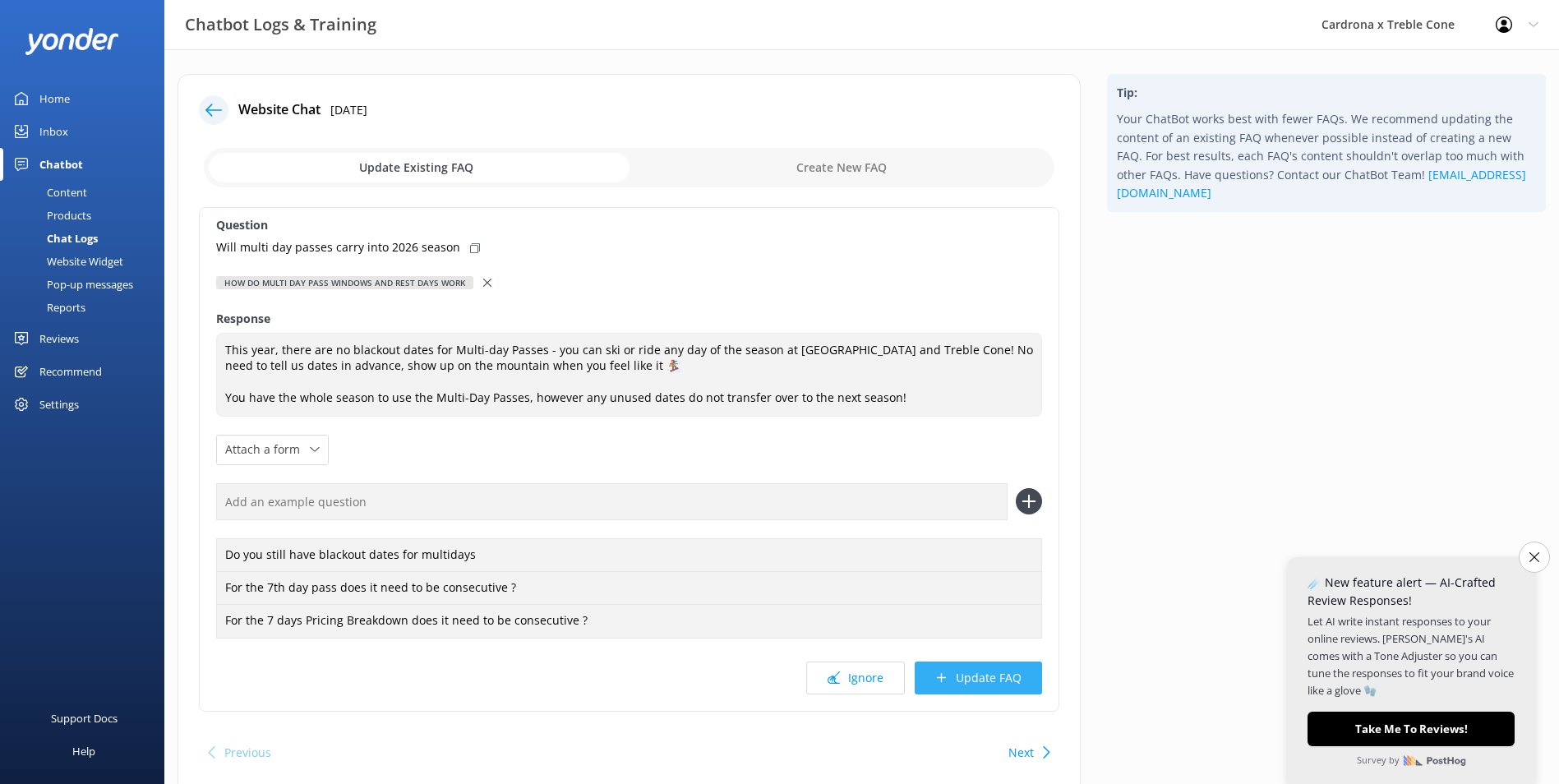
click at [1006, 687] on button "Update FAQ" at bounding box center [978, 677] width 127 height 33
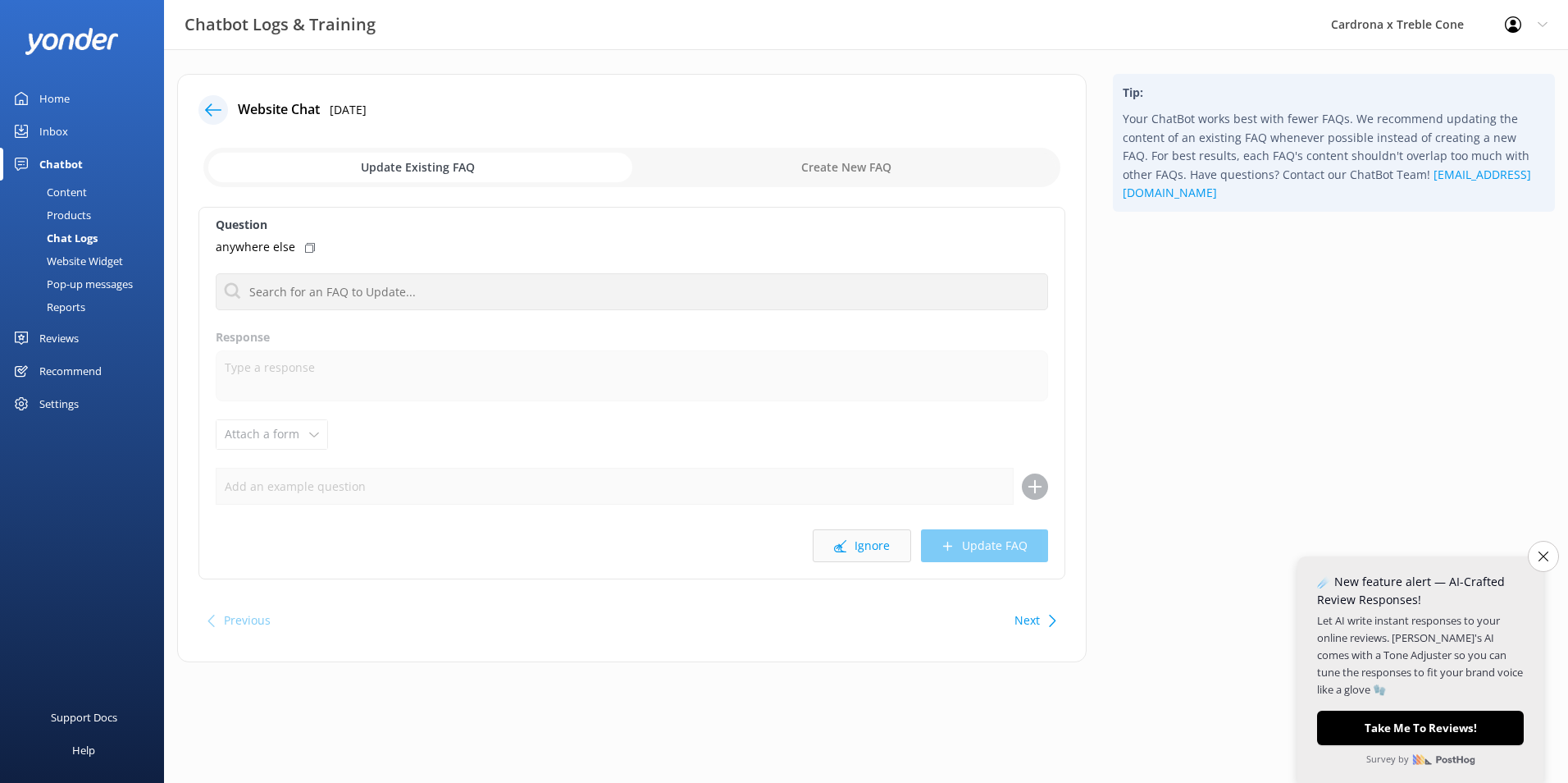
click at [854, 545] on button "Ignore" at bounding box center [862, 546] width 98 height 33
click at [844, 547] on use at bounding box center [841, 547] width 13 height 13
click at [852, 547] on button "Ignore" at bounding box center [862, 546] width 98 height 33
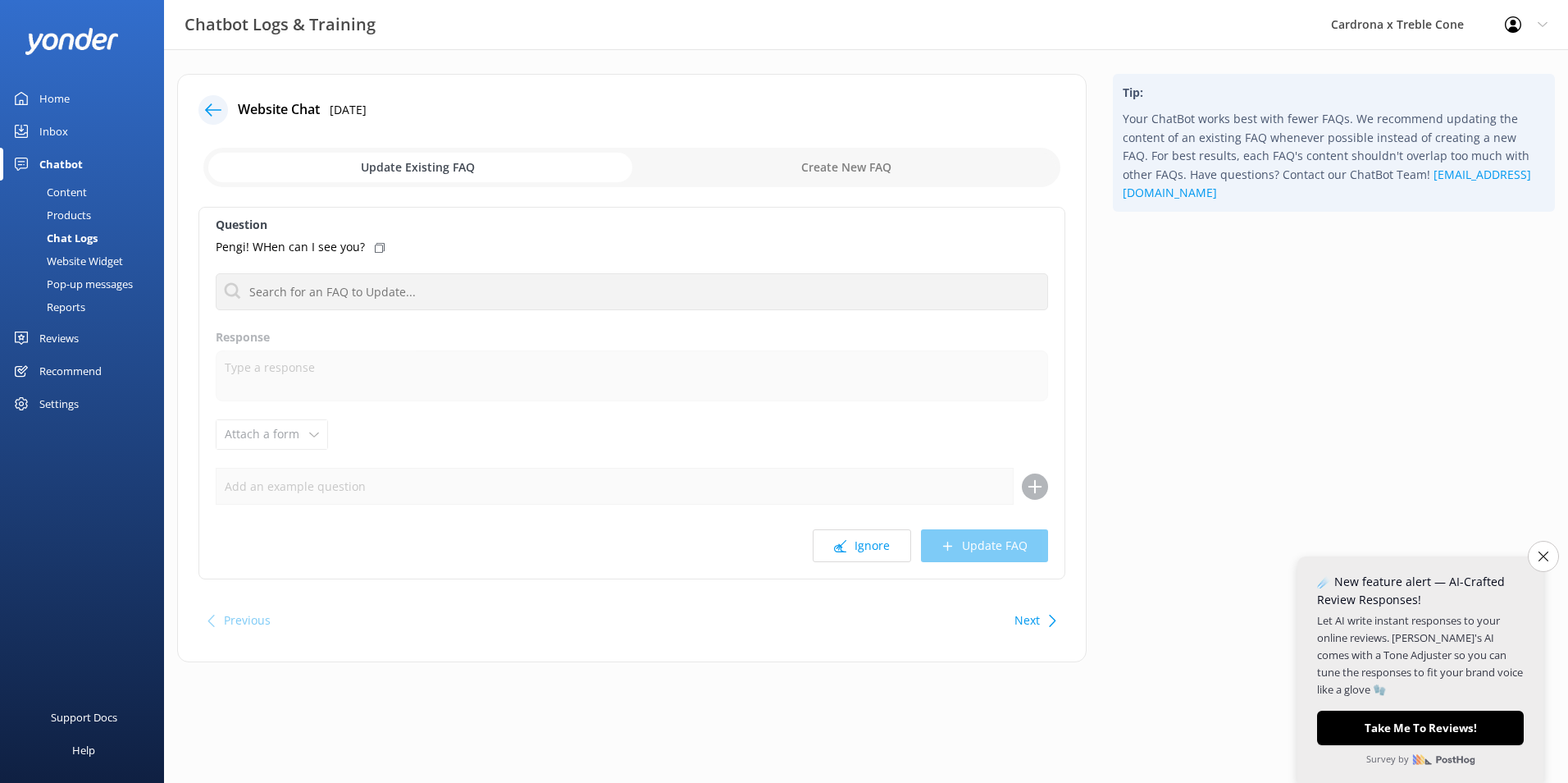
click at [852, 547] on button "Ignore" at bounding box center [862, 546] width 98 height 33
click at [862, 553] on button "Ignore" at bounding box center [862, 546] width 98 height 33
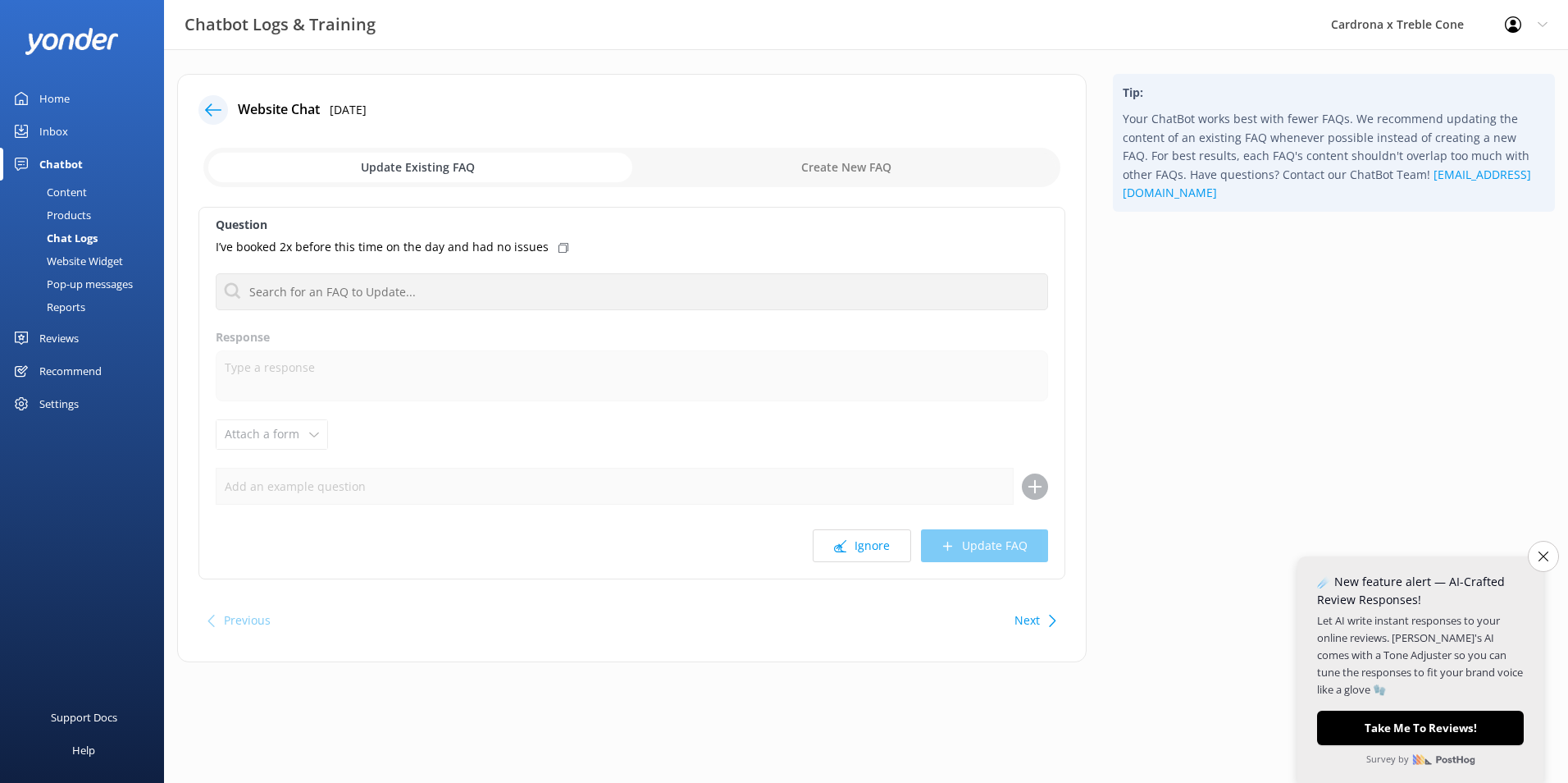
click at [862, 553] on button "Ignore" at bounding box center [862, 546] width 98 height 33
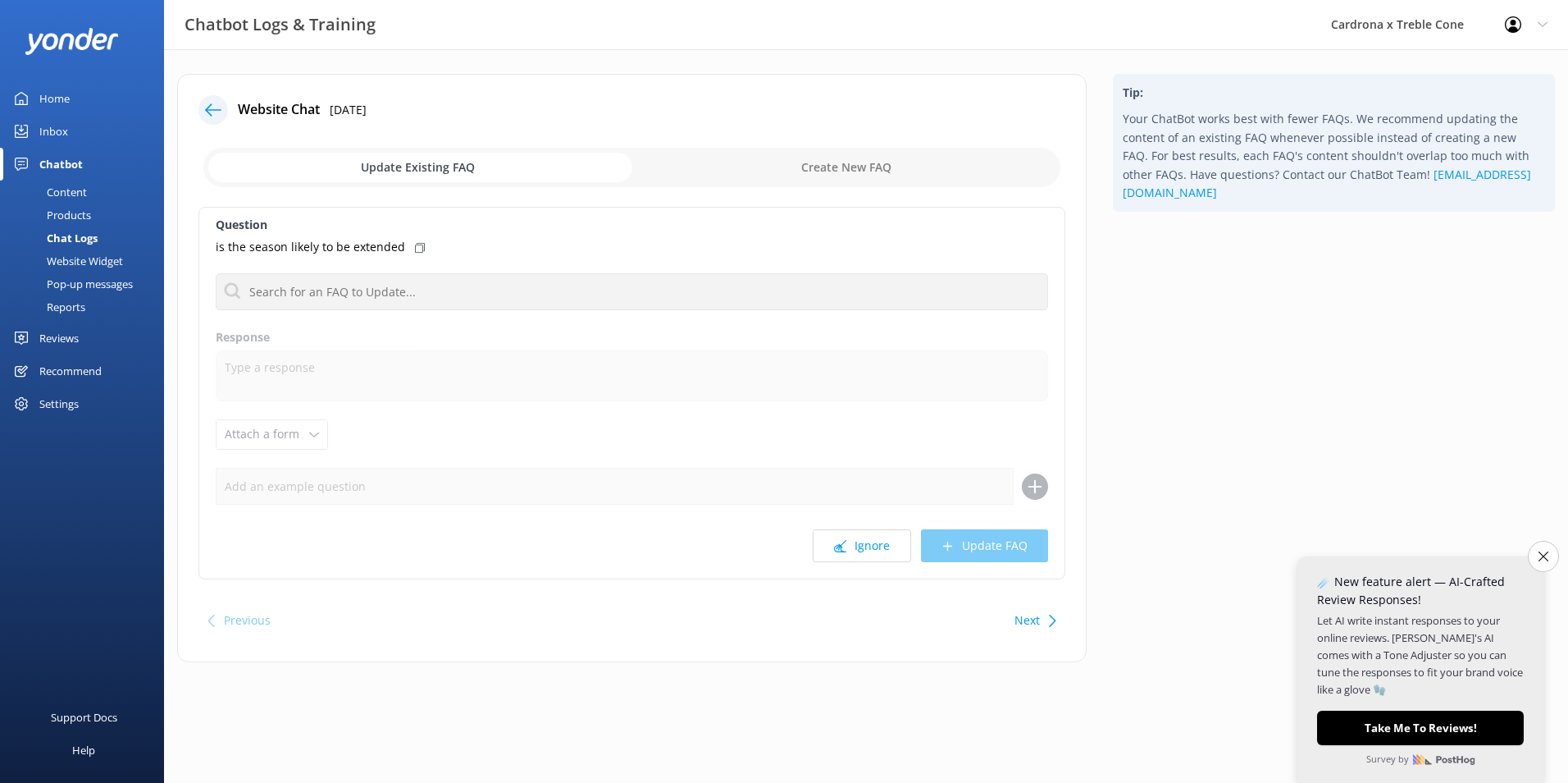
click at [862, 553] on button "Ignore" at bounding box center [862, 546] width 98 height 33
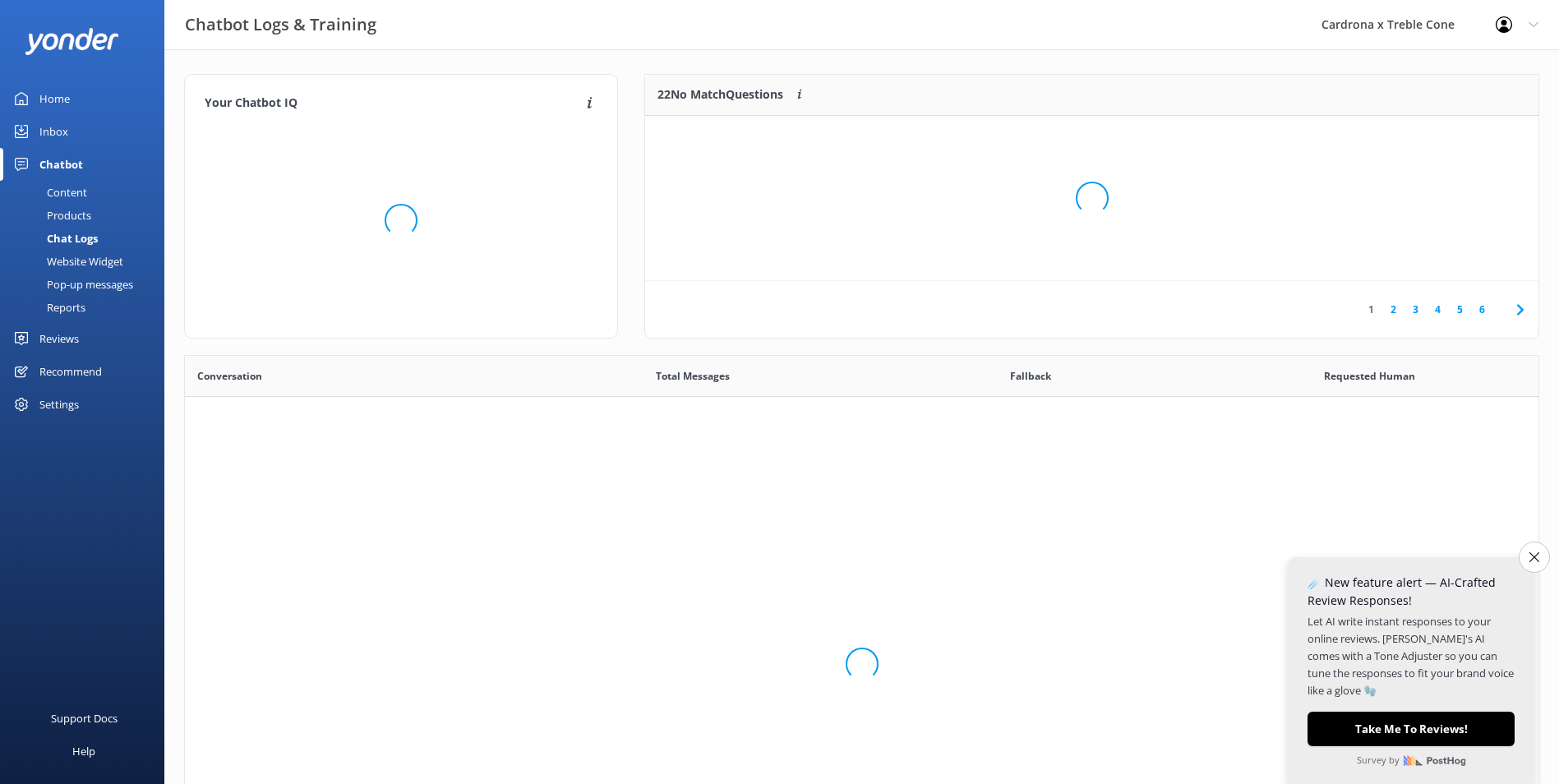
scroll to position [564, 1341]
